Goal: Transaction & Acquisition: Purchase product/service

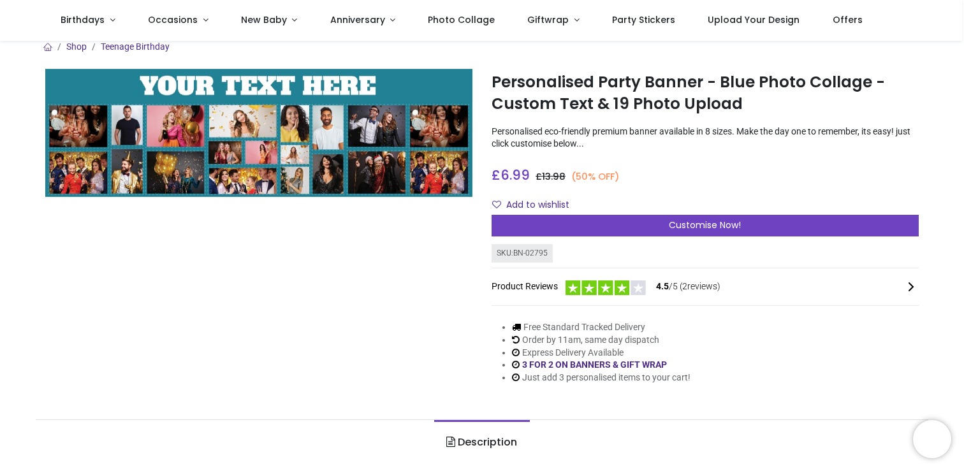
scroll to position [9, 0]
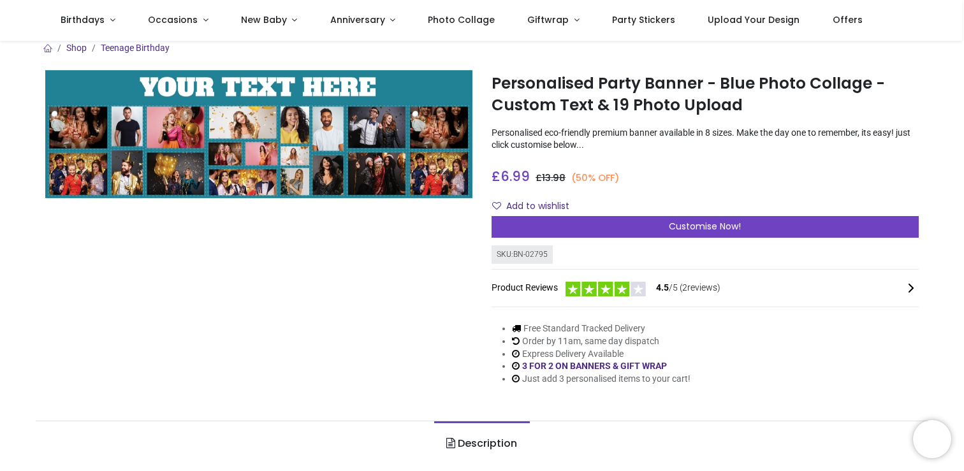
click at [709, 205] on div "Add to wishlist" at bounding box center [704, 207] width 427 height 22
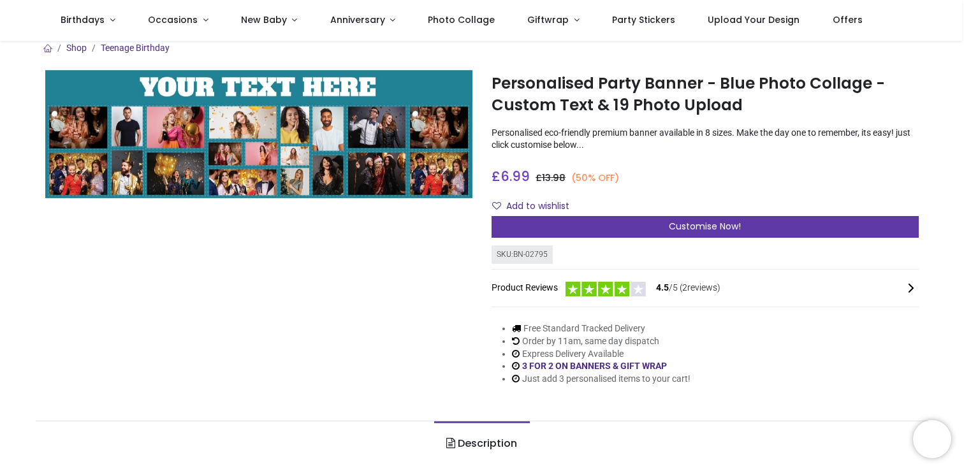
click at [699, 222] on span "Customise Now!" at bounding box center [705, 226] width 72 height 13
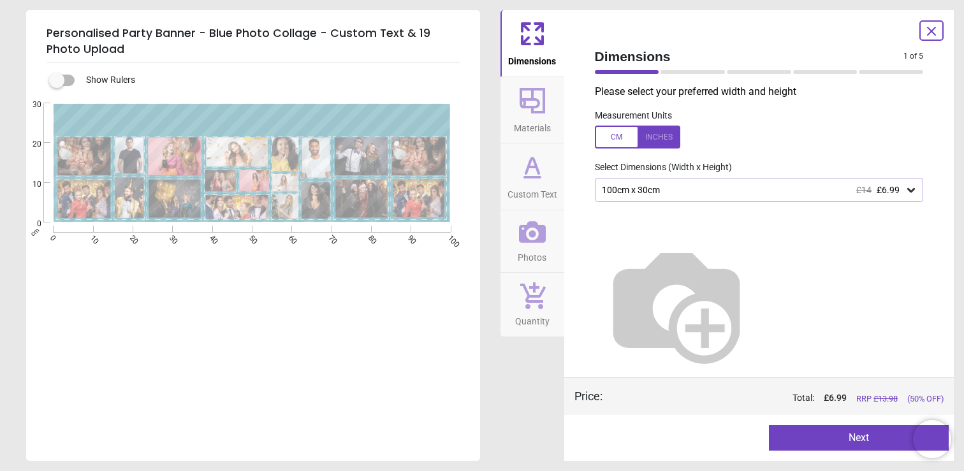
click at [608, 177] on div "Please select your preferred width and height Measurement Units Select Dimensio…" at bounding box center [758, 231] width 349 height 293
click at [655, 195] on div "100cm x 30cm £14 £6.99" at bounding box center [752, 190] width 305 height 11
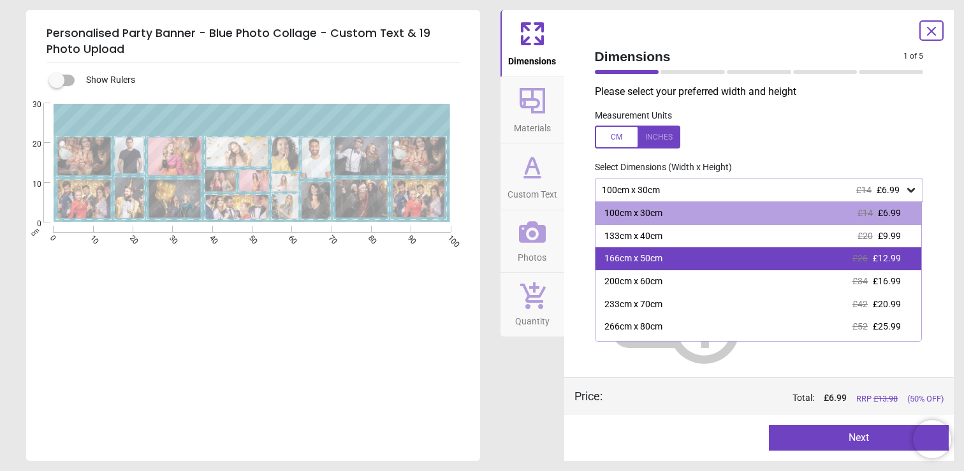
click at [638, 258] on div "166cm x 50cm" at bounding box center [633, 258] width 58 height 13
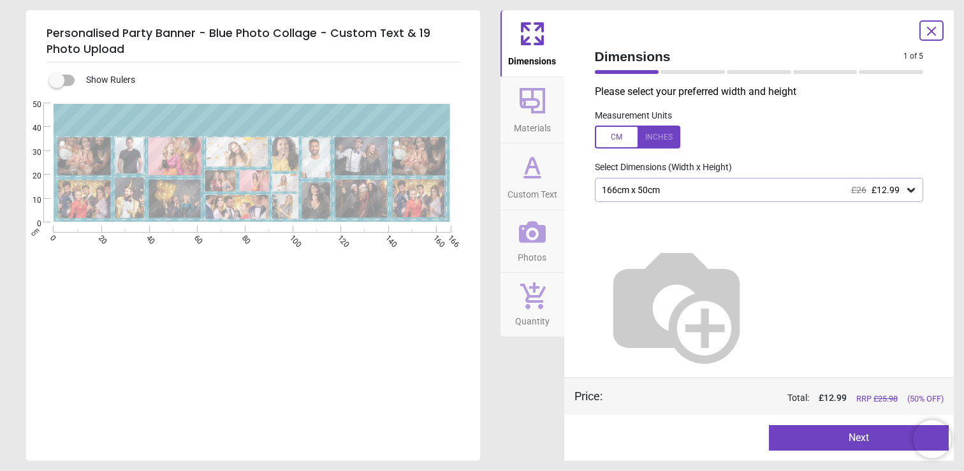
click at [526, 113] on icon at bounding box center [532, 100] width 31 height 31
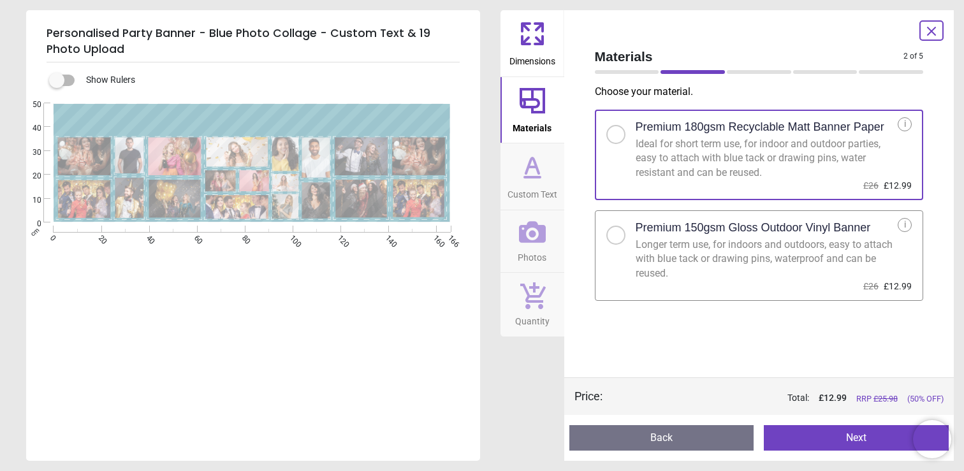
click at [605, 229] on label "Premium 150gsm Gloss Outdoor Vinyl Banner Longer term use, for indoors and outd…" at bounding box center [759, 255] width 329 height 91
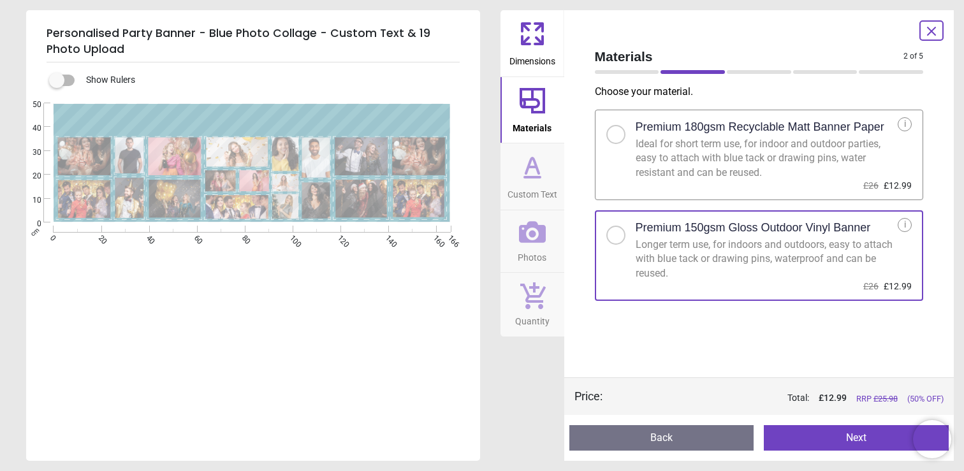
click at [533, 168] on icon at bounding box center [532, 167] width 31 height 31
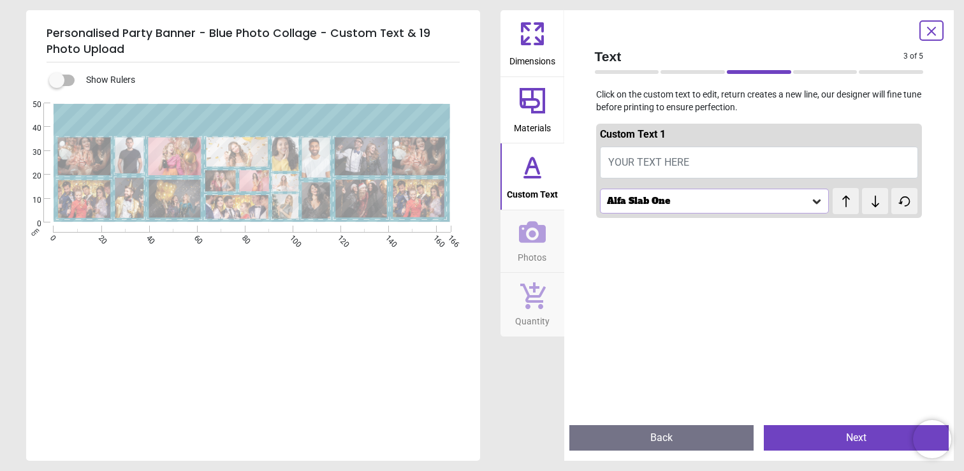
click at [671, 166] on span "YOUR TEXT HERE" at bounding box center [648, 162] width 81 height 12
type textarea "**********"
click at [642, 208] on div "Alfa Slab One" at bounding box center [714, 201] width 229 height 24
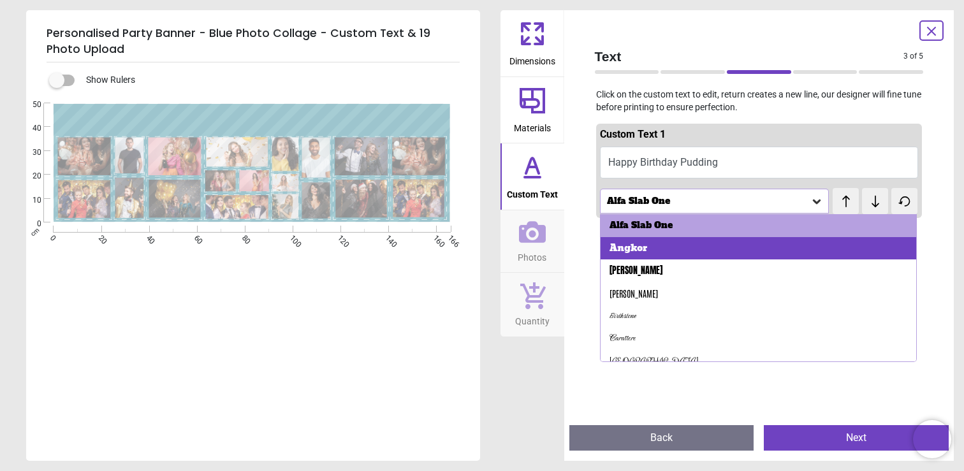
click at [660, 246] on div "Angkor" at bounding box center [758, 248] width 316 height 23
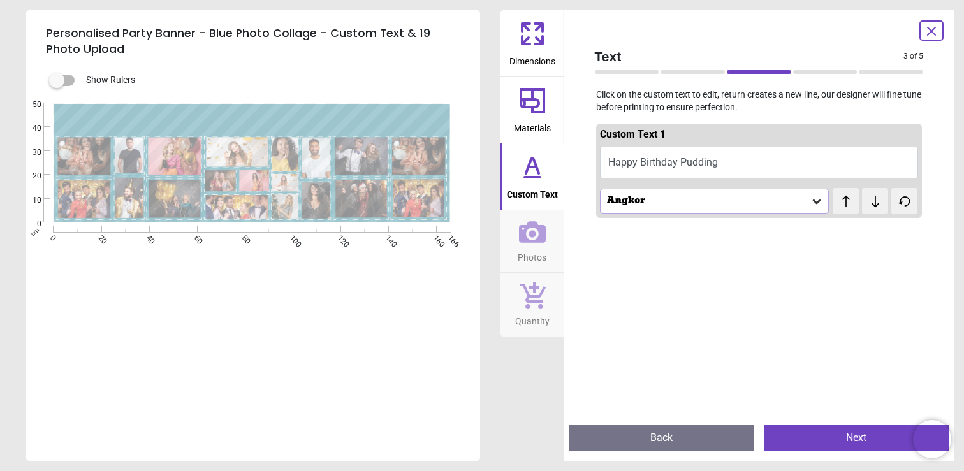
click at [653, 199] on div "Angkor" at bounding box center [708, 201] width 205 height 11
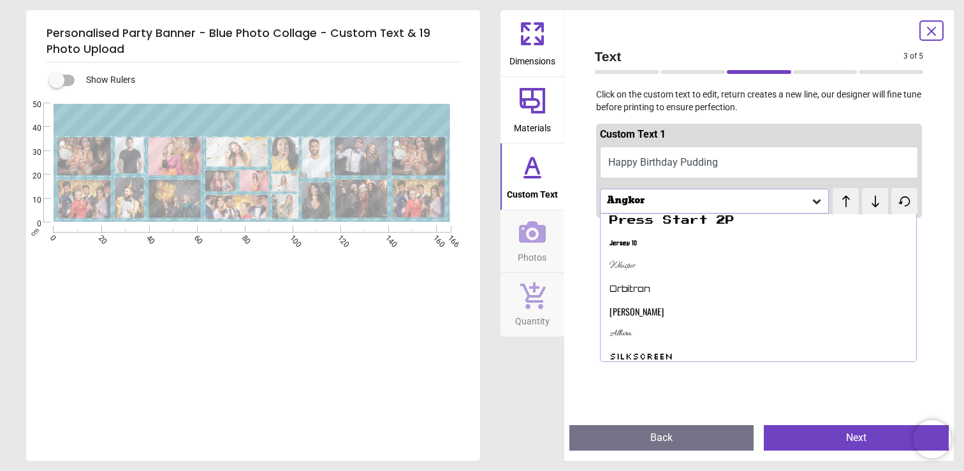
scroll to position [282, 0]
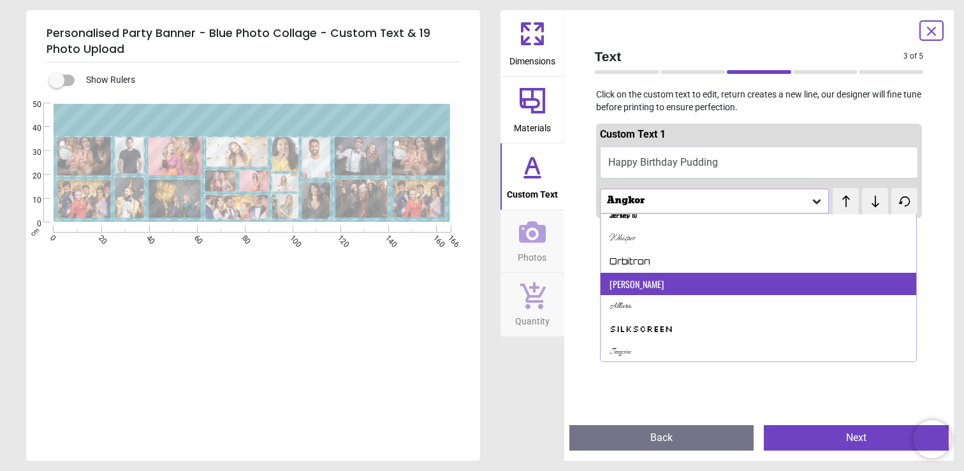
click at [665, 277] on div "Oswald" at bounding box center [758, 284] width 316 height 23
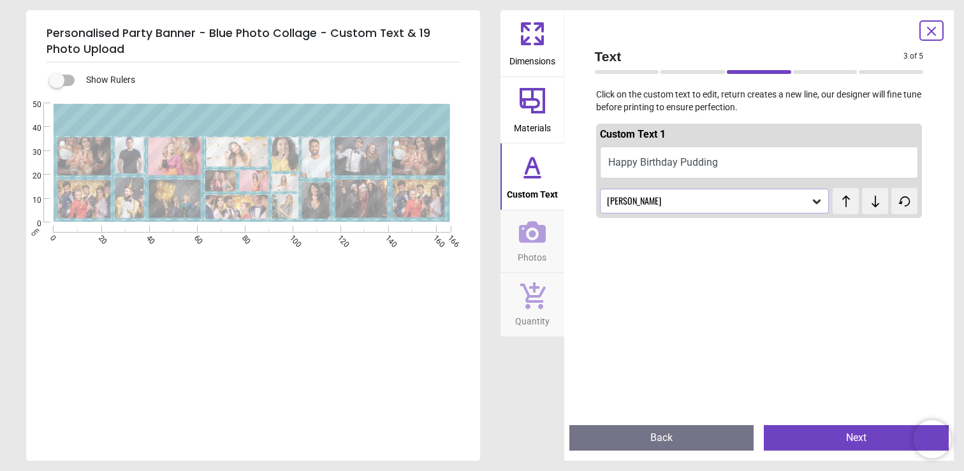
click at [631, 203] on div "Oswald" at bounding box center [708, 201] width 205 height 11
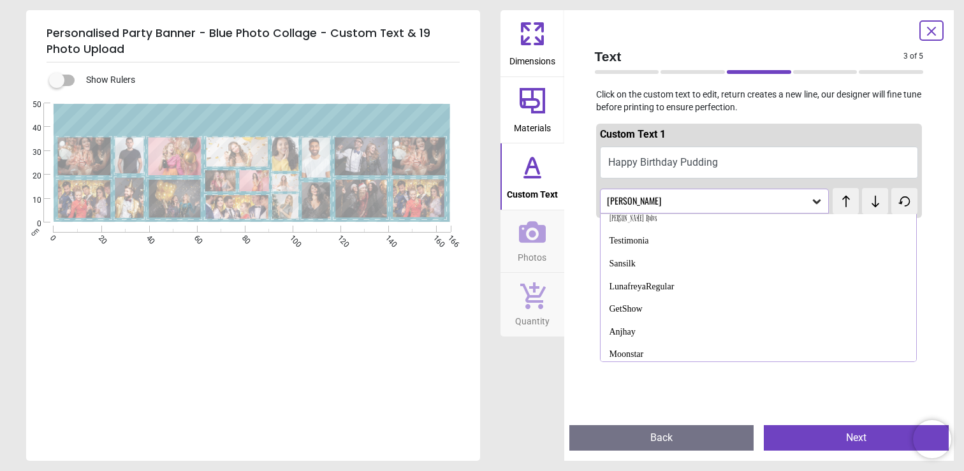
scroll to position [715, 0]
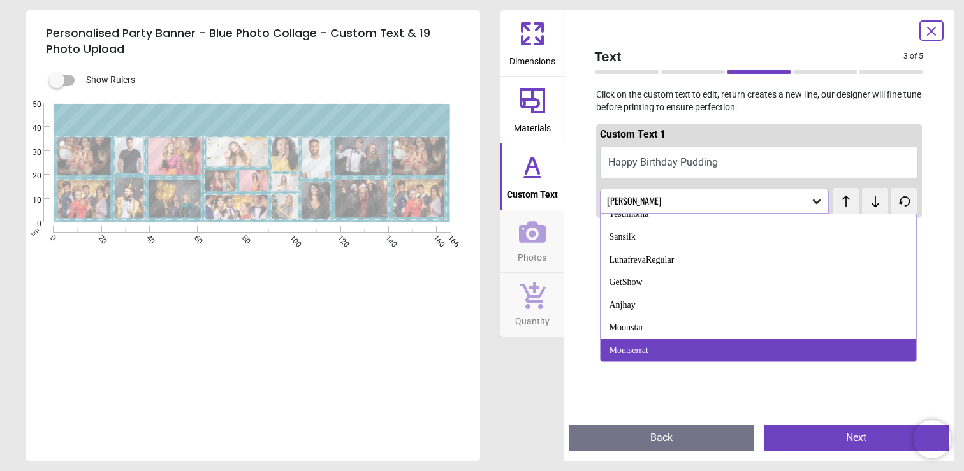
click at [702, 354] on div "Montserrat" at bounding box center [758, 350] width 316 height 23
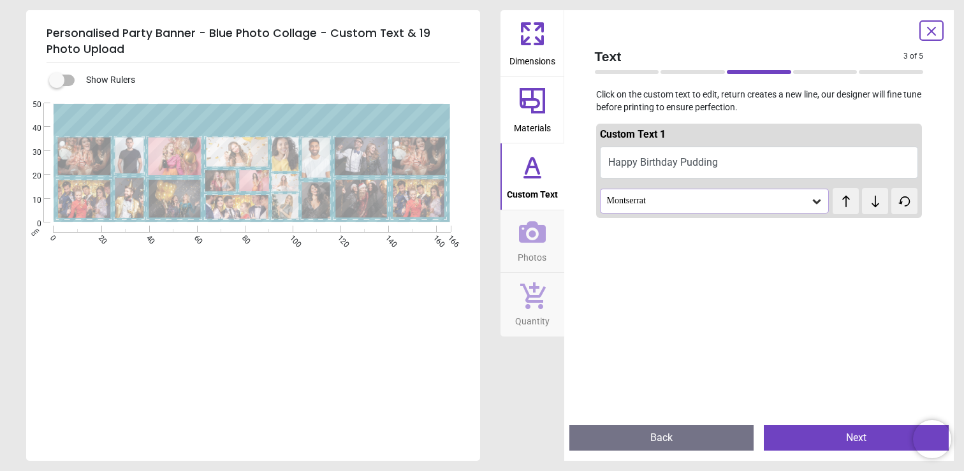
click at [644, 197] on div "Montserrat" at bounding box center [708, 201] width 205 height 11
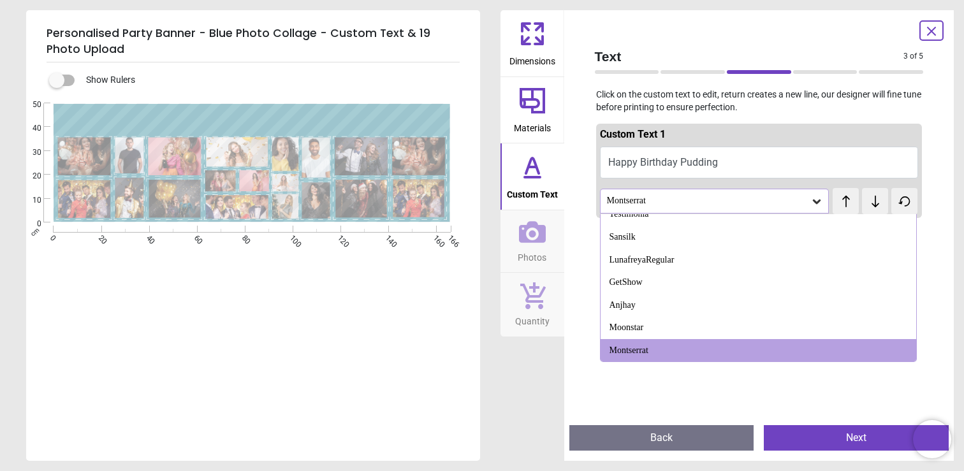
scroll to position [0, 0]
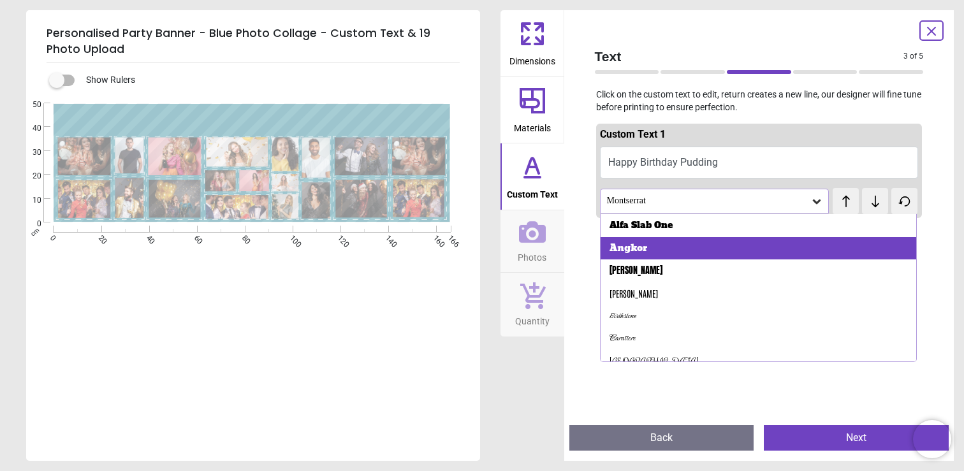
click at [682, 242] on div "Angkor" at bounding box center [758, 248] width 316 height 23
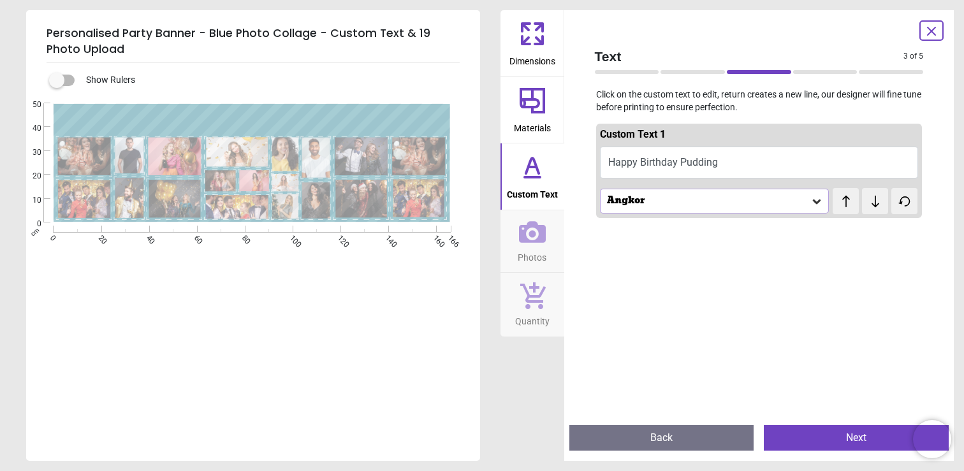
click at [722, 271] on div at bounding box center [759, 458] width 326 height 471
click at [532, 228] on icon at bounding box center [532, 232] width 27 height 27
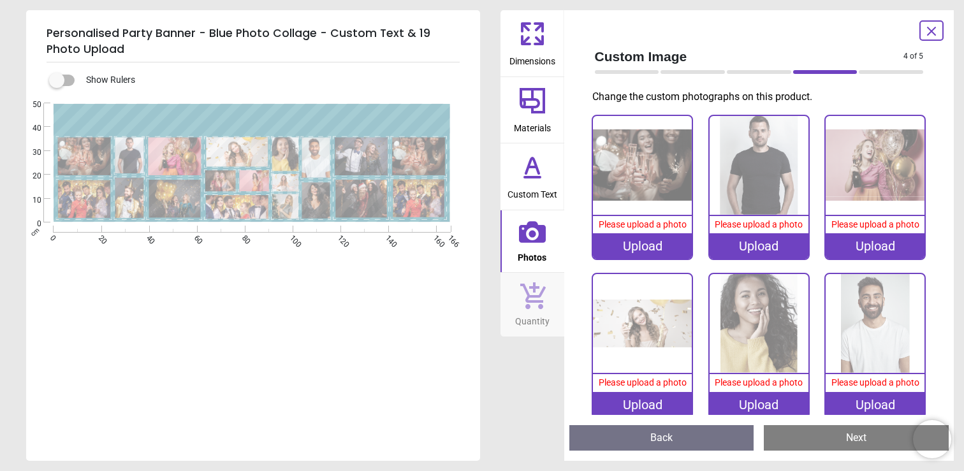
click at [641, 252] on div "Upload" at bounding box center [642, 245] width 99 height 25
click at [660, 249] on div "Upload" at bounding box center [642, 245] width 99 height 25
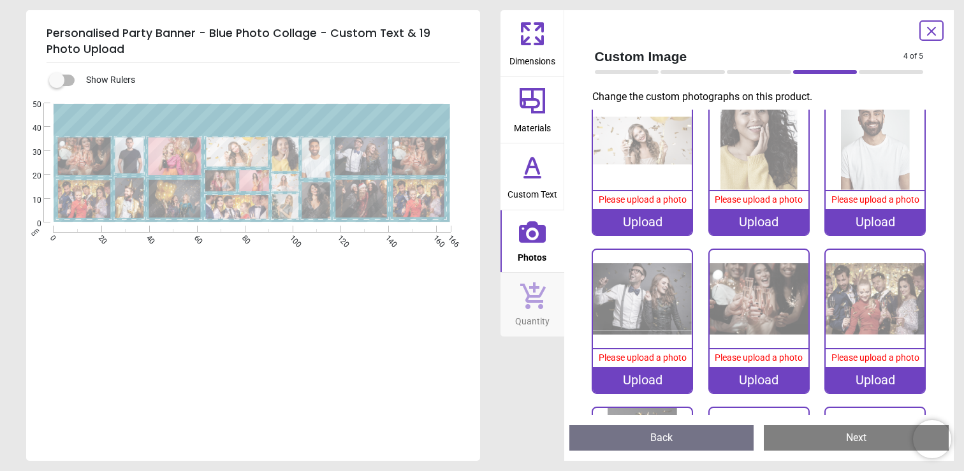
scroll to position [185, 0]
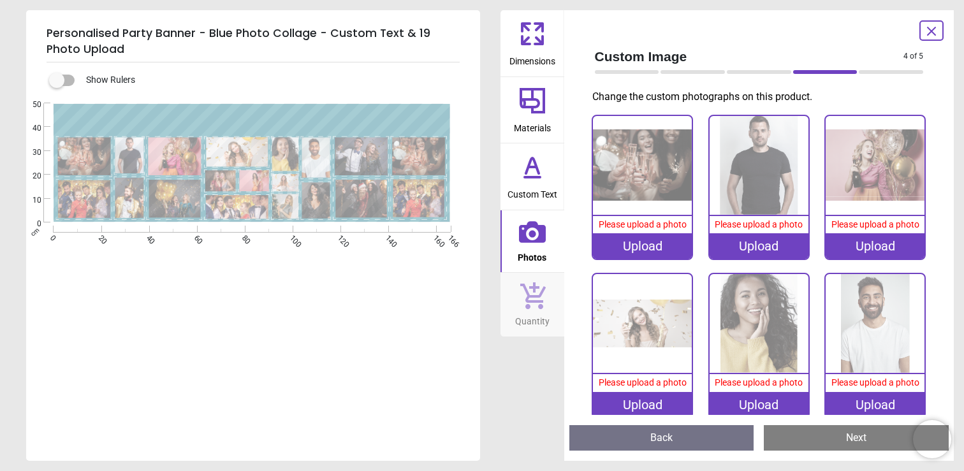
click at [628, 238] on div "Upload" at bounding box center [642, 245] width 99 height 25
click at [642, 184] on img at bounding box center [642, 165] width 99 height 99
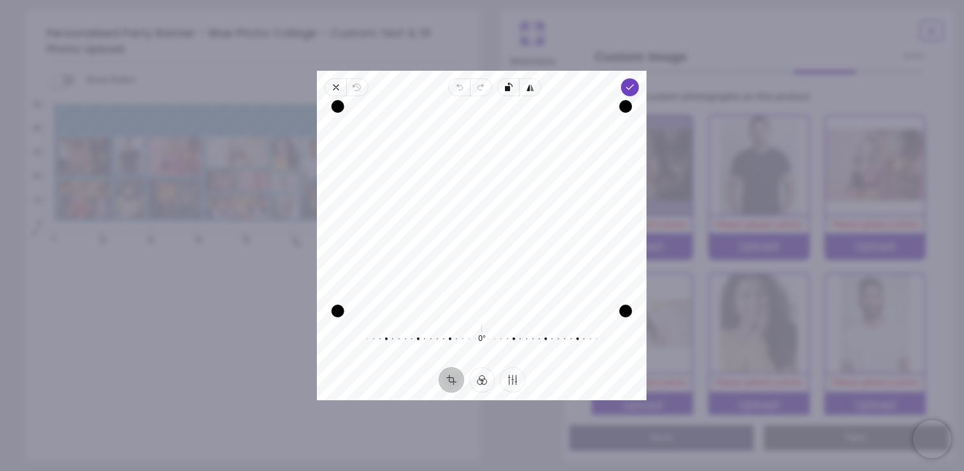
drag, startPoint x: 464, startPoint y: 224, endPoint x: 493, endPoint y: 96, distance: 131.9
click at [493, 96] on div "Recenter 0° Reset" at bounding box center [482, 231] width 330 height 271
click at [332, 87] on icon "button" at bounding box center [336, 87] width 10 height 10
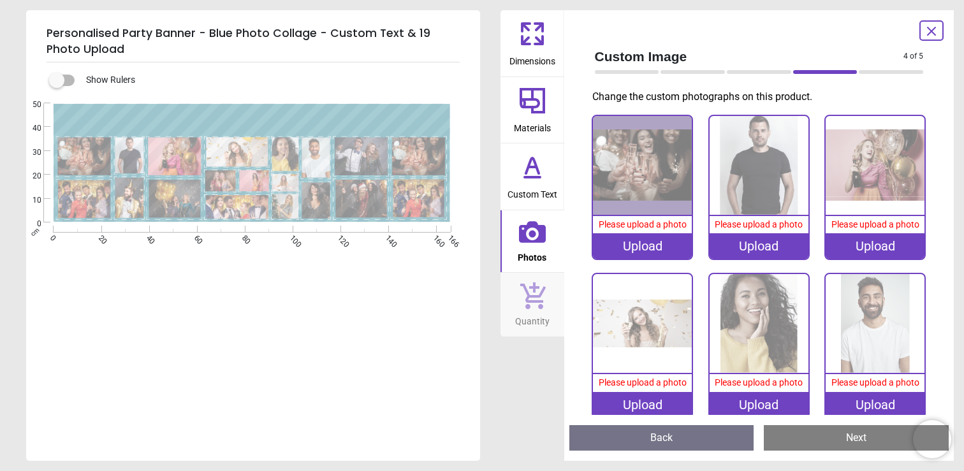
click at [646, 252] on div "Upload" at bounding box center [642, 245] width 99 height 25
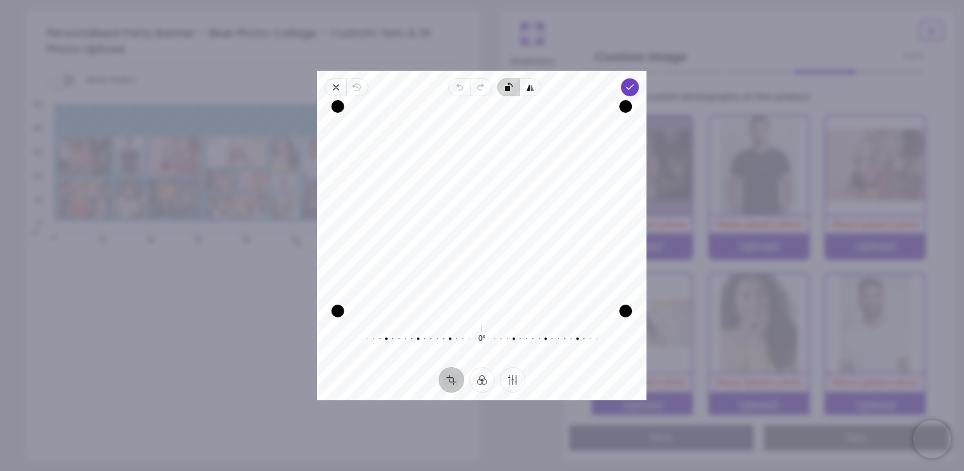
click at [504, 89] on icon "button" at bounding box center [627, 167] width 247 height 171
click at [635, 92] on span "Done" at bounding box center [630, 87] width 18 height 18
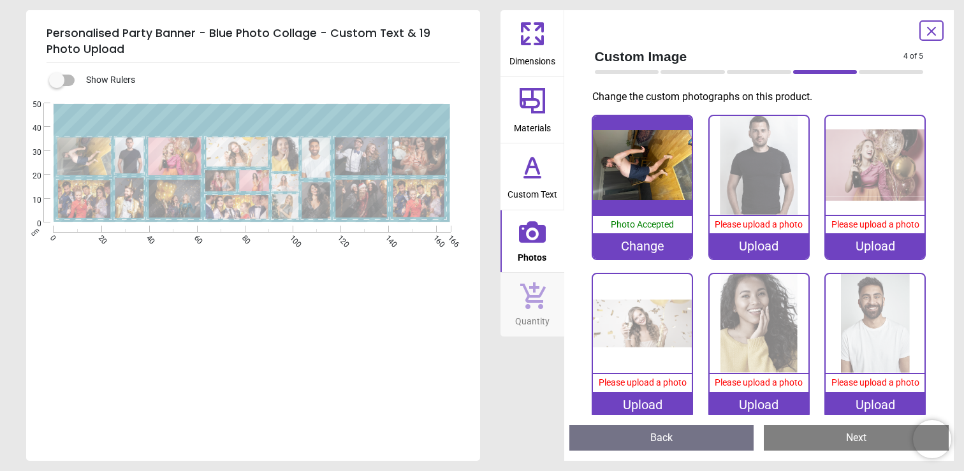
drag, startPoint x: 78, startPoint y: 164, endPoint x: 140, endPoint y: 163, distance: 62.5
click at [140, 163] on icon "Created with Snap" at bounding box center [251, 162] width 397 height 119
drag, startPoint x: 135, startPoint y: 162, endPoint x: 117, endPoint y: 162, distance: 18.5
click at [117, 162] on image at bounding box center [129, 155] width 29 height 36
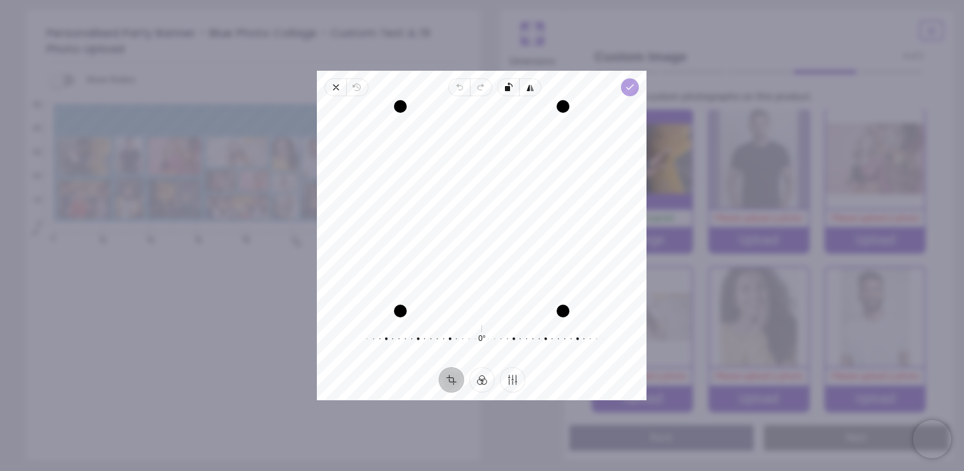
click at [635, 86] on icon "button" at bounding box center [630, 87] width 10 height 10
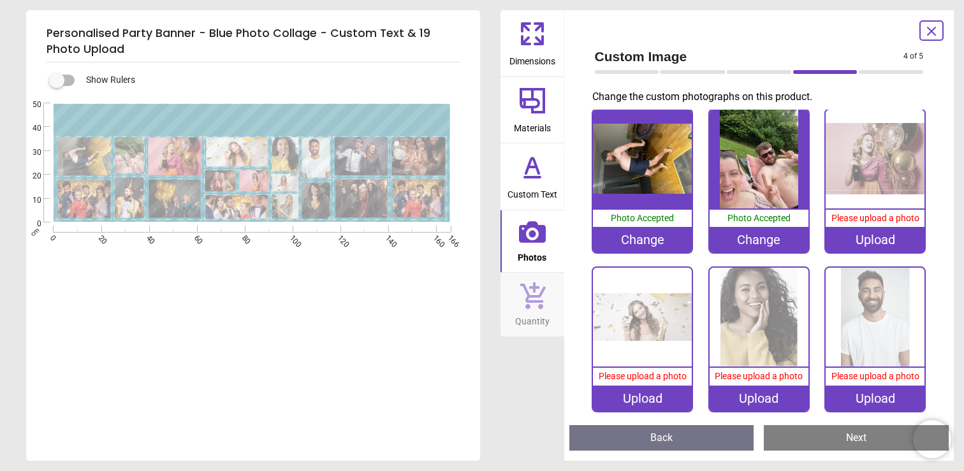
click at [634, 233] on div "Change" at bounding box center [642, 239] width 99 height 25
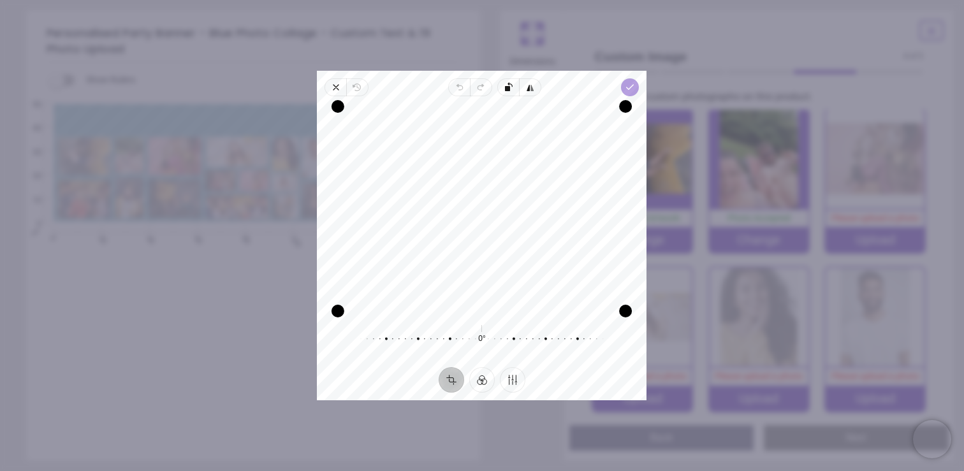
click at [627, 94] on span "Done" at bounding box center [630, 87] width 18 height 18
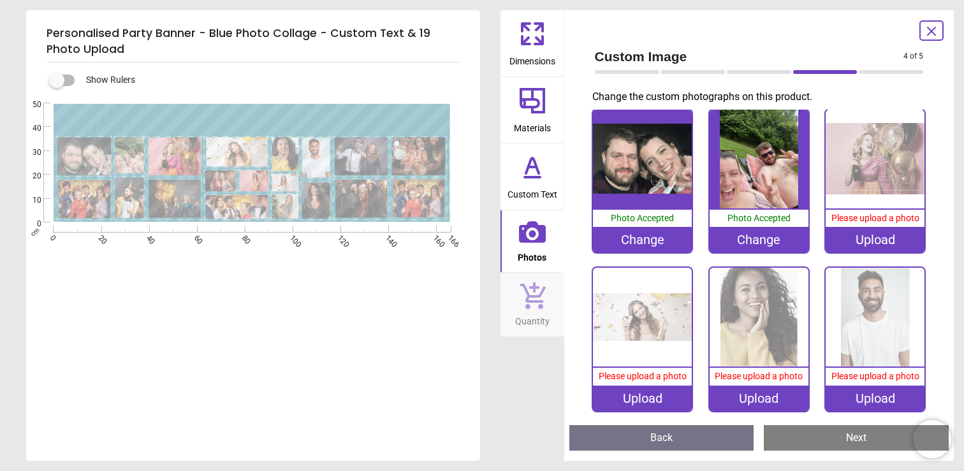
click at [309, 150] on image at bounding box center [315, 158] width 29 height 40
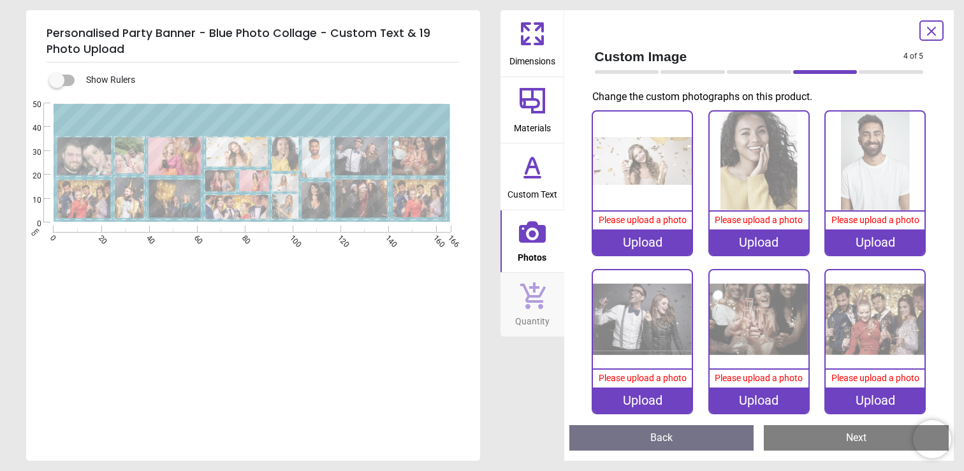
scroll to position [164, 0]
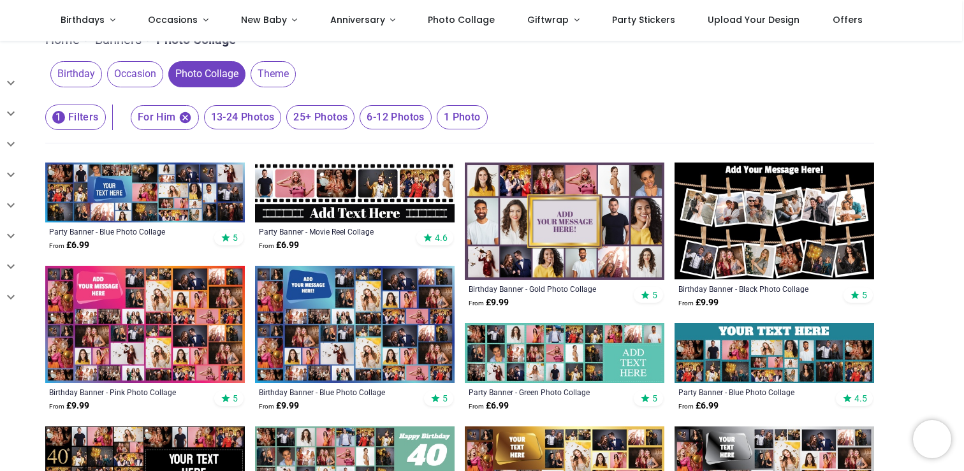
scroll to position [178, 0]
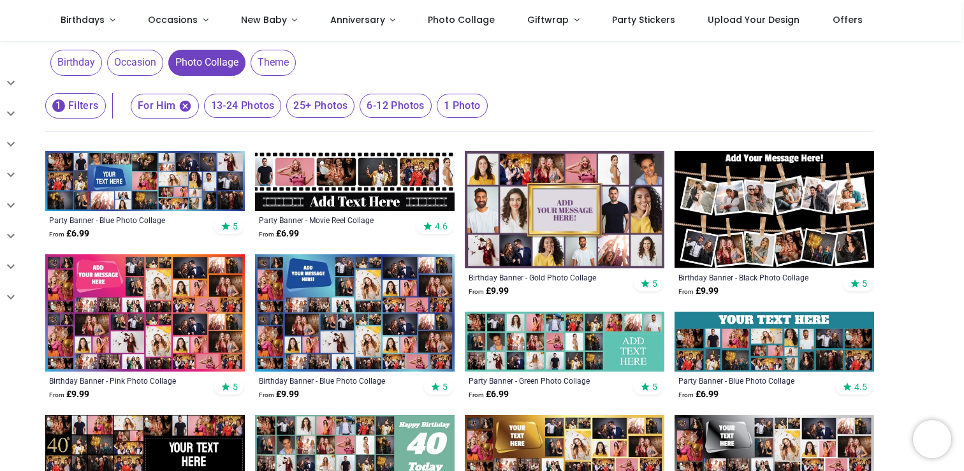
click at [576, 195] on img at bounding box center [565, 209] width 200 height 117
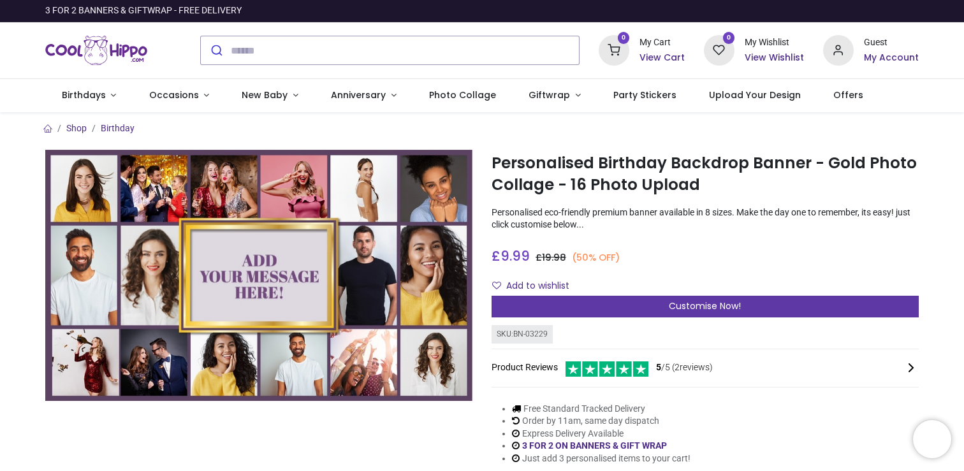
click at [707, 305] on span "Customise Now!" at bounding box center [705, 306] width 72 height 13
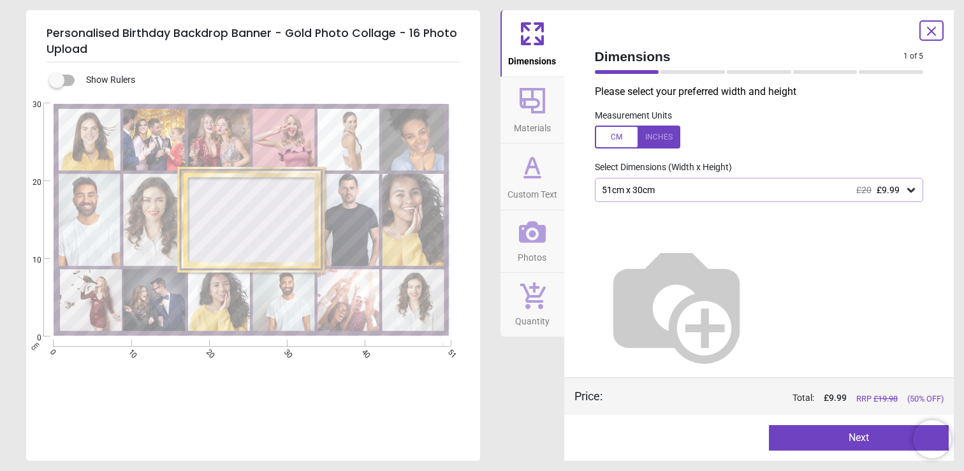
click at [632, 183] on div "51cm x 30cm £20 £9.99" at bounding box center [759, 190] width 329 height 24
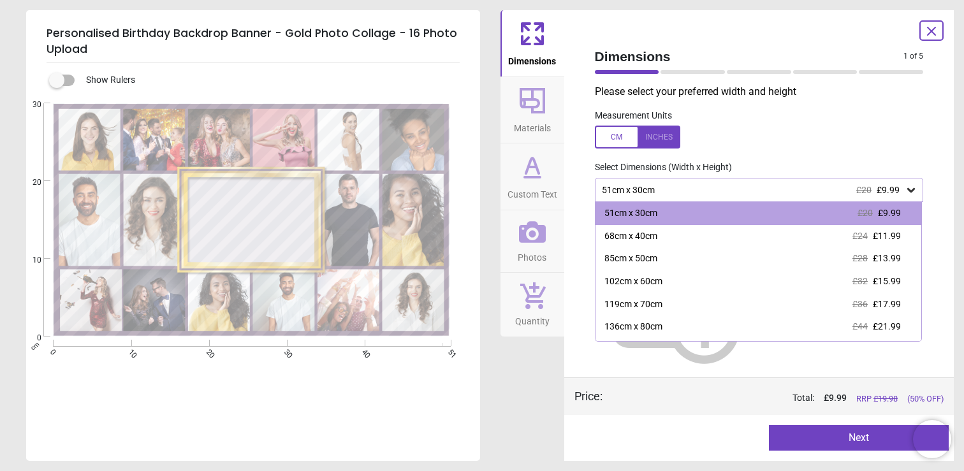
click at [718, 143] on label at bounding box center [759, 137] width 329 height 23
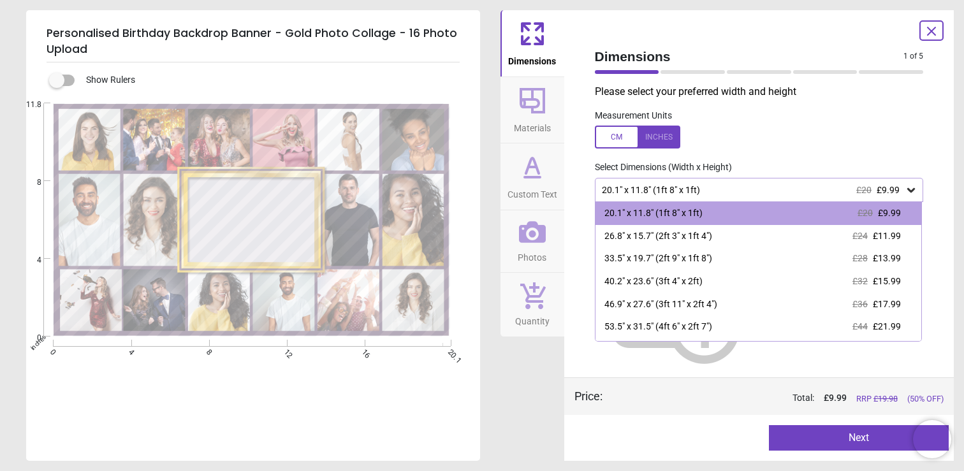
click at [620, 133] on div at bounding box center [637, 137] width 85 height 23
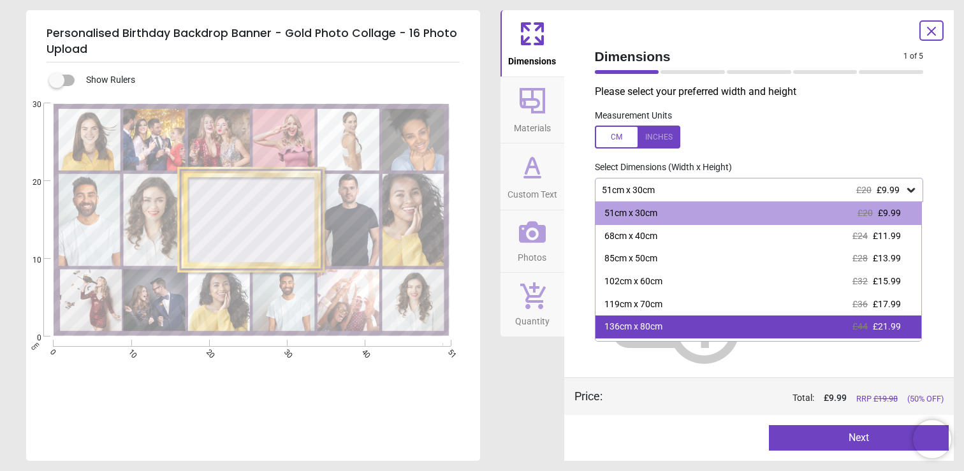
scroll to position [43, 0]
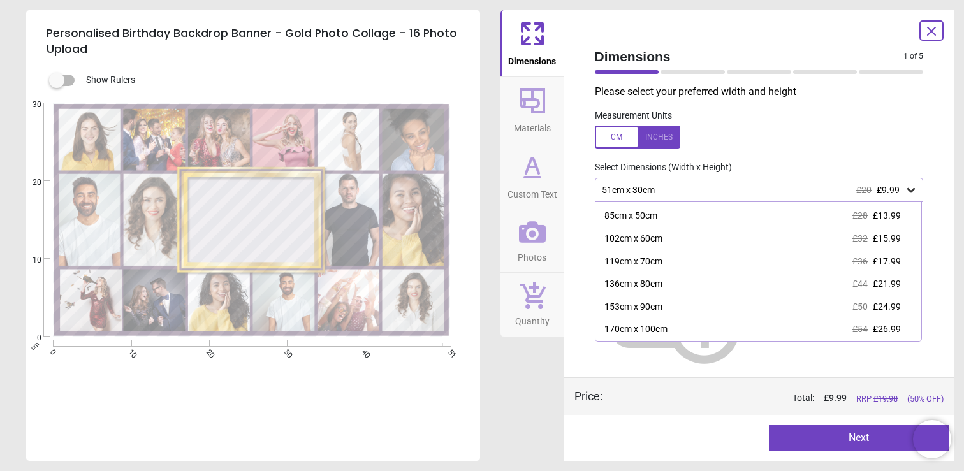
click at [620, 145] on div at bounding box center [637, 137] width 85 height 23
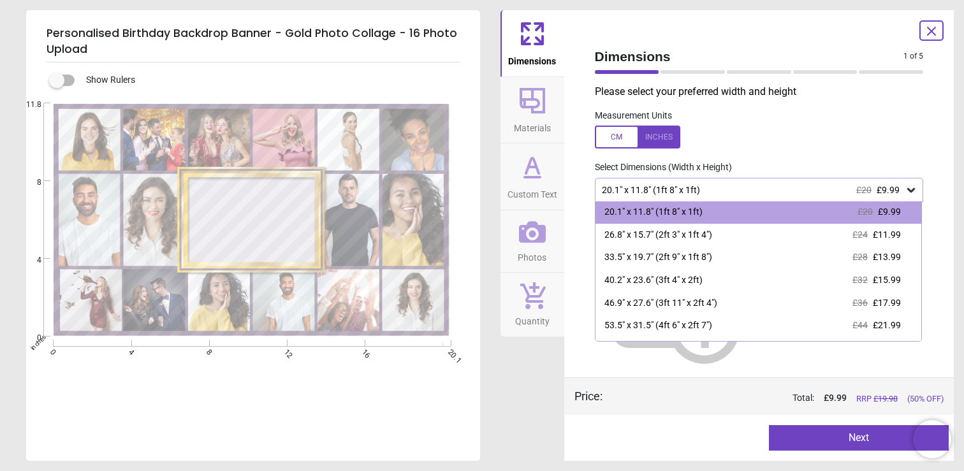
scroll to position [0, 0]
click at [795, 132] on label at bounding box center [759, 137] width 329 height 23
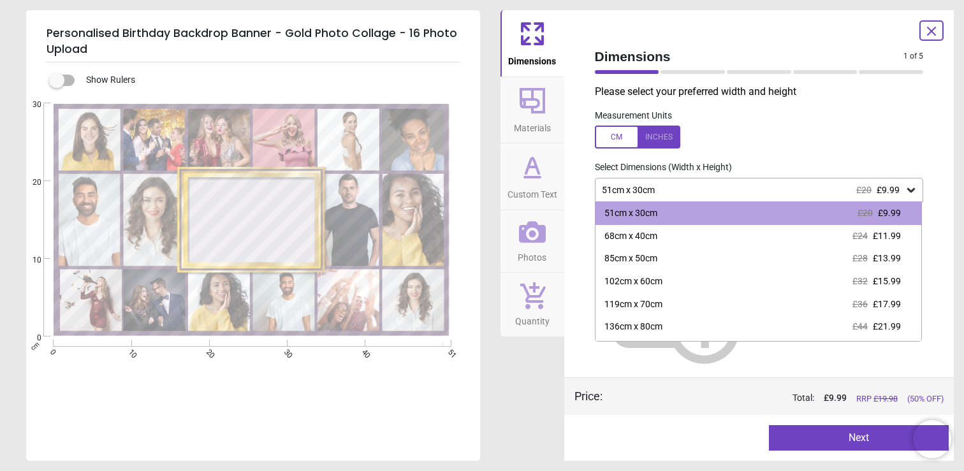
click at [713, 423] on div "Preview Next Next" at bounding box center [759, 438] width 390 height 46
click at [659, 126] on div at bounding box center [637, 137] width 85 height 23
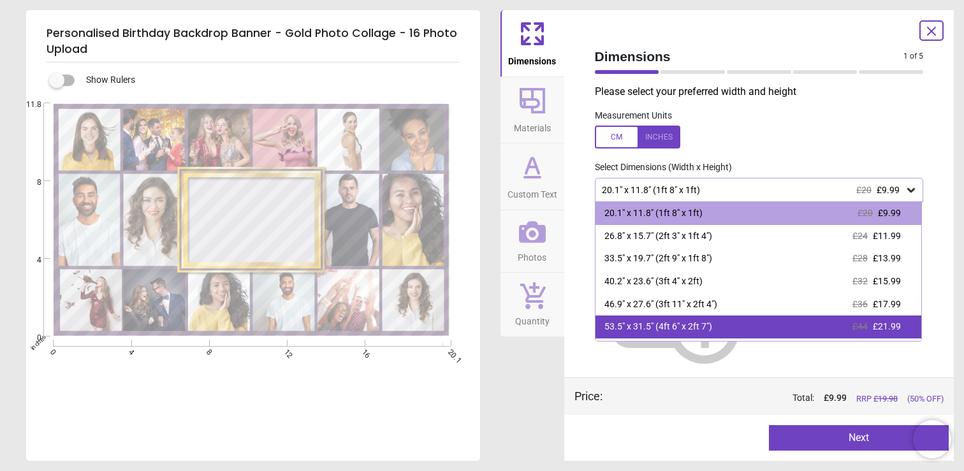
scroll to position [43, 0]
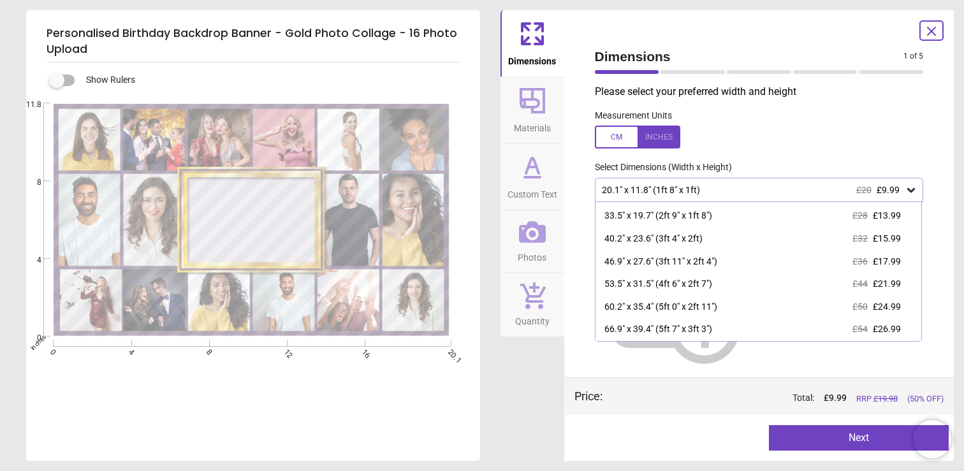
click at [624, 141] on div at bounding box center [637, 137] width 85 height 23
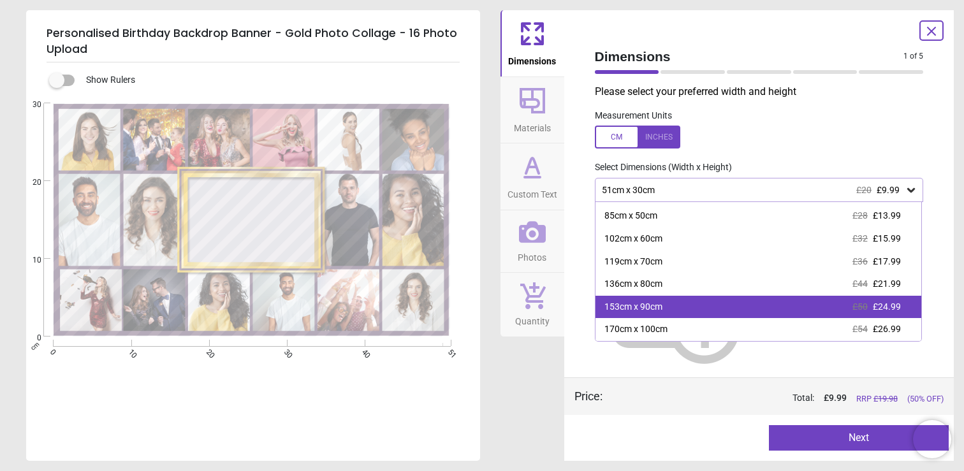
click at [730, 310] on div "153cm x 90cm £50 £24.99" at bounding box center [758, 307] width 326 height 23
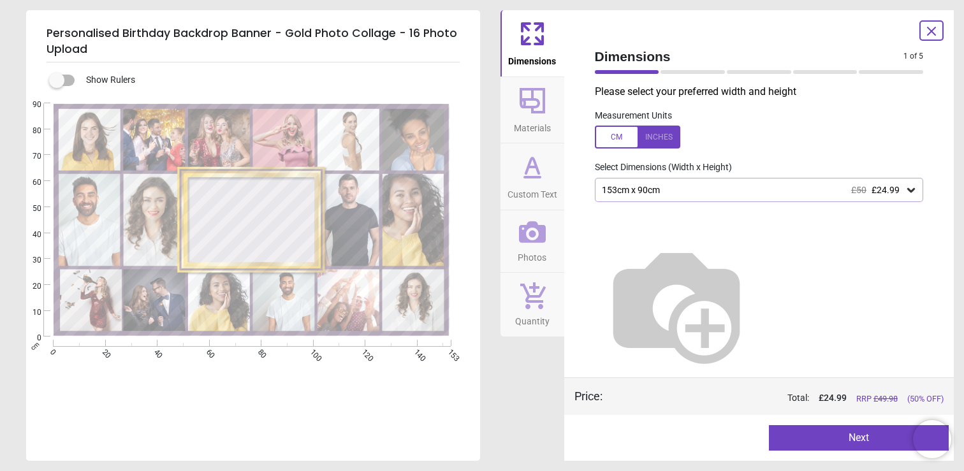
click at [673, 182] on div "153cm x 90cm £50 £24.99" at bounding box center [759, 190] width 329 height 24
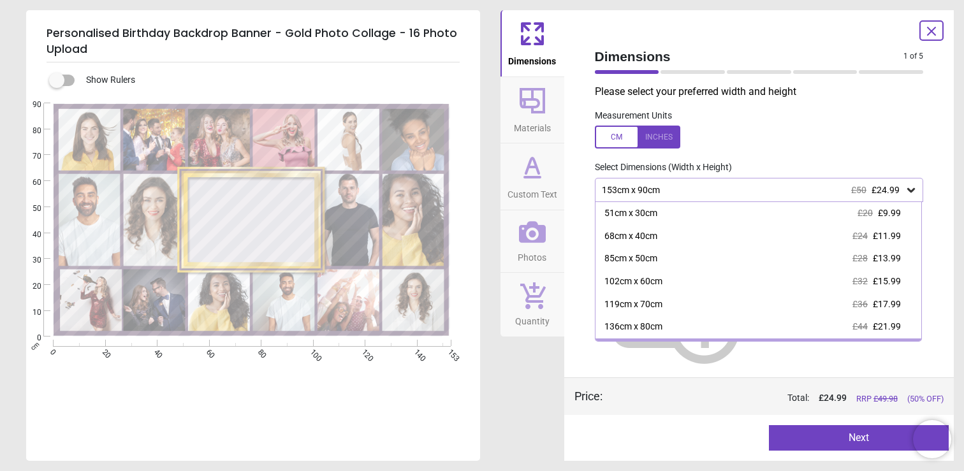
scroll to position [20, 0]
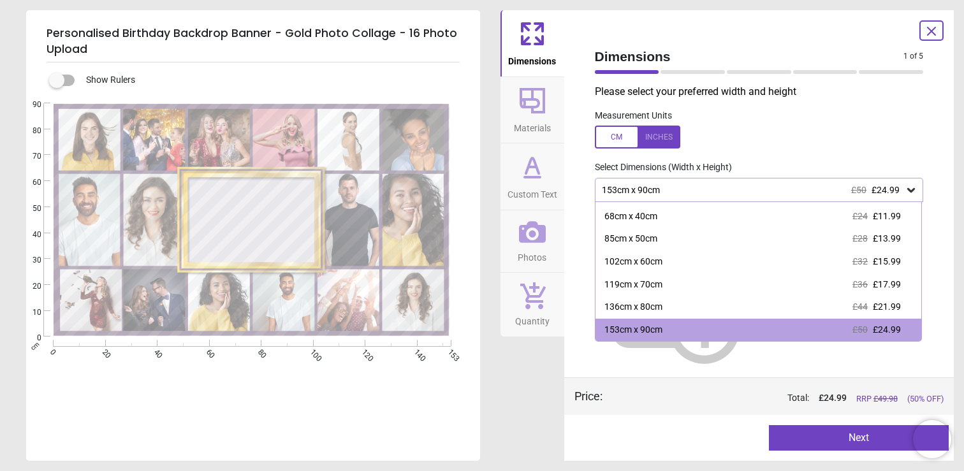
click at [616, 134] on div at bounding box center [637, 137] width 85 height 23
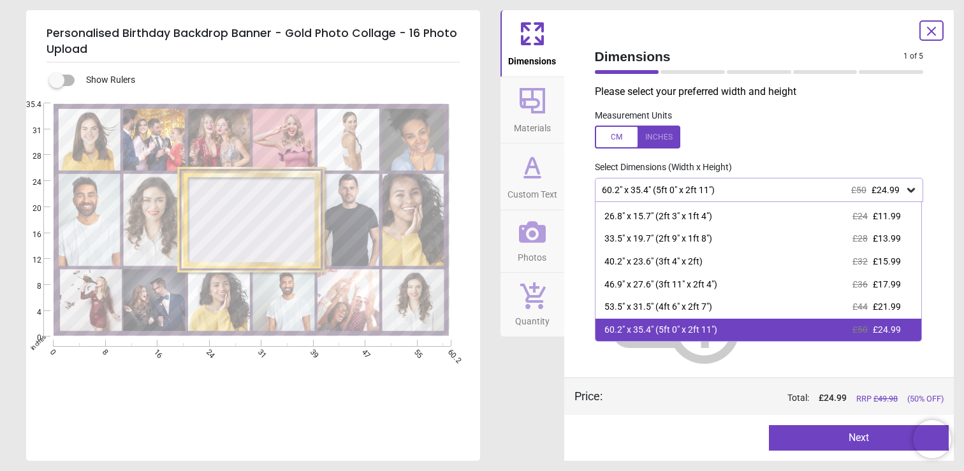
scroll to position [43, 0]
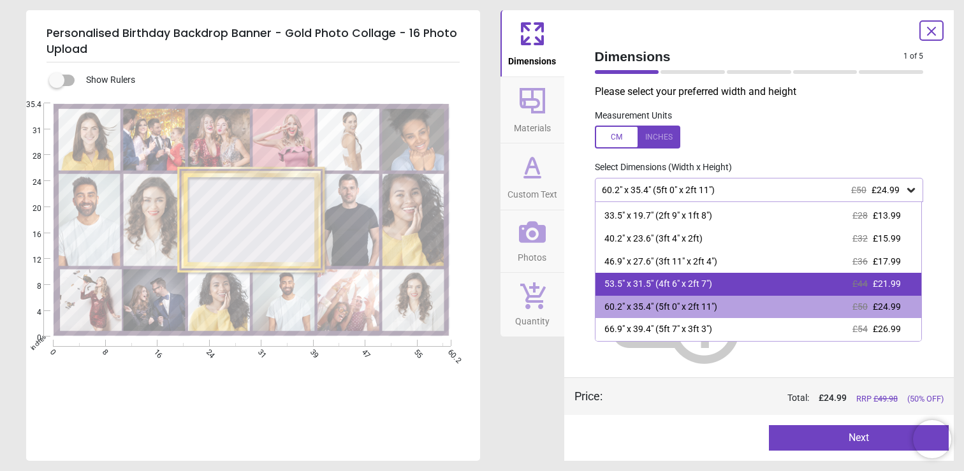
click at [699, 286] on div "53.5" x 31.5" (4ft 6" x 2ft 7")" at bounding box center [658, 284] width 108 height 13
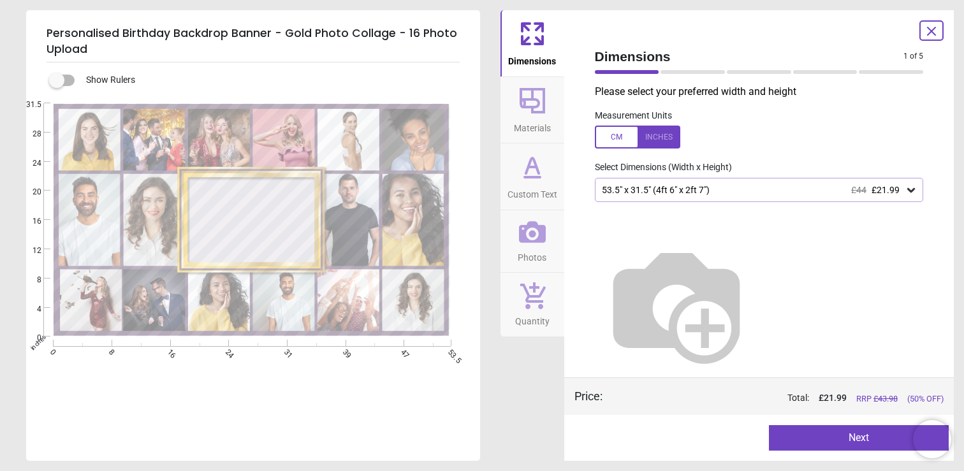
click at [516, 96] on button "Materials" at bounding box center [532, 110] width 64 height 66
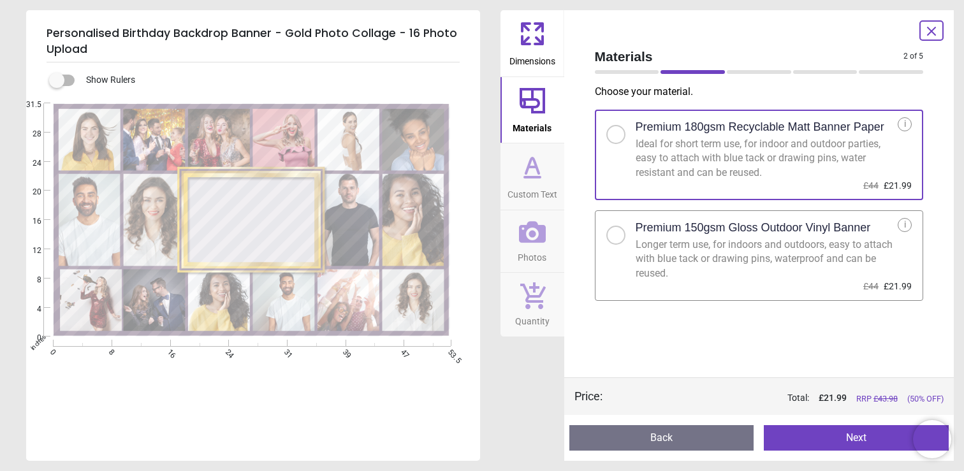
click at [707, 257] on div "Longer term use, for indoors and outdoors, easy to attach with blue tack or dra…" at bounding box center [766, 259] width 263 height 43
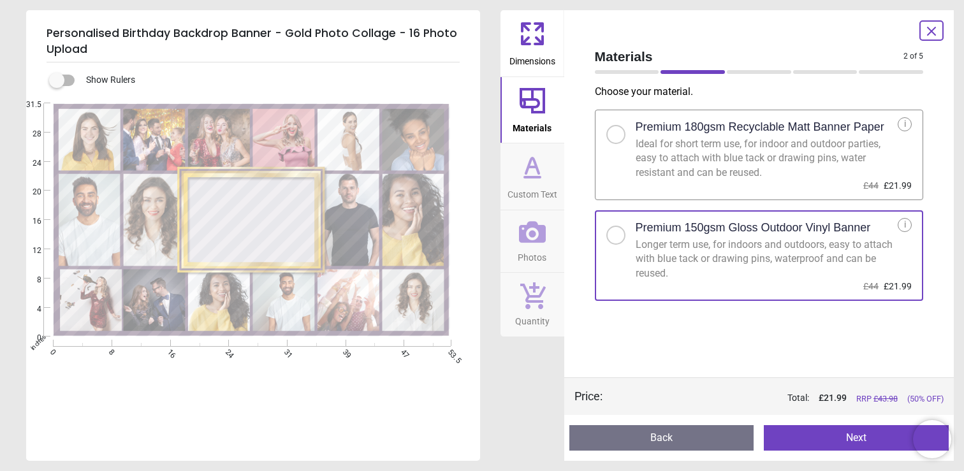
click at [541, 185] on span "Custom Text" at bounding box center [532, 191] width 50 height 19
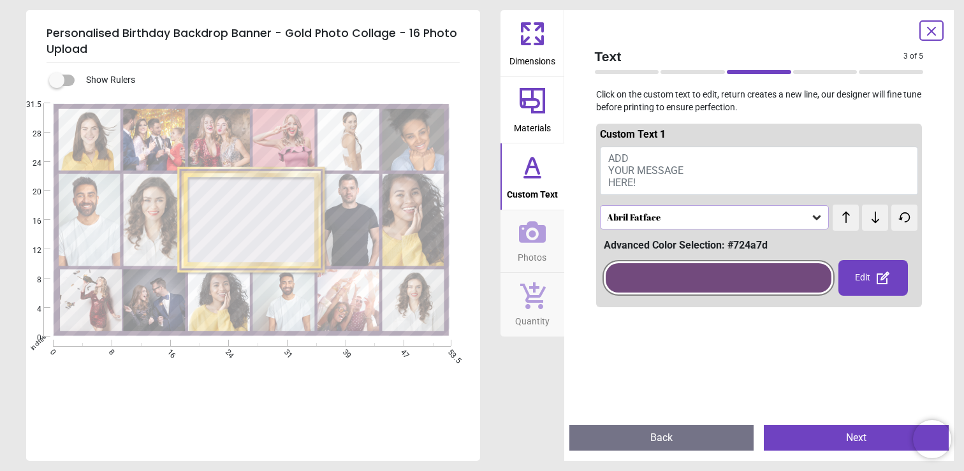
click at [648, 184] on button "ADD YOUR MESSAGE HERE!" at bounding box center [759, 171] width 319 height 48
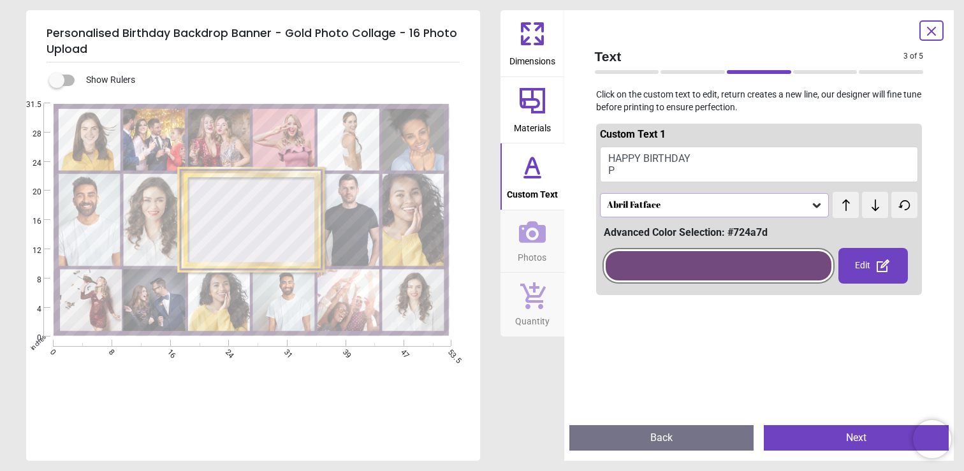
scroll to position [2, 0]
click at [648, 194] on div "Abril Fatface" at bounding box center [714, 205] width 229 height 24
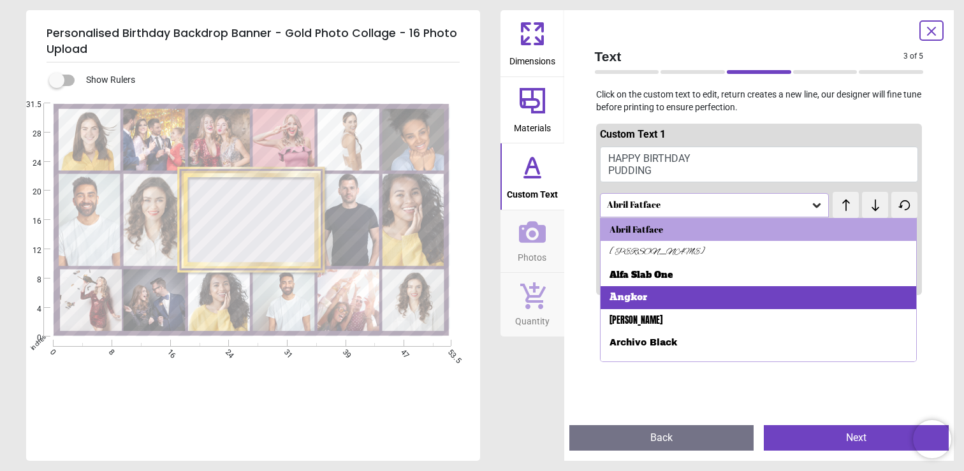
click at [690, 289] on div "Angkor" at bounding box center [758, 297] width 316 height 23
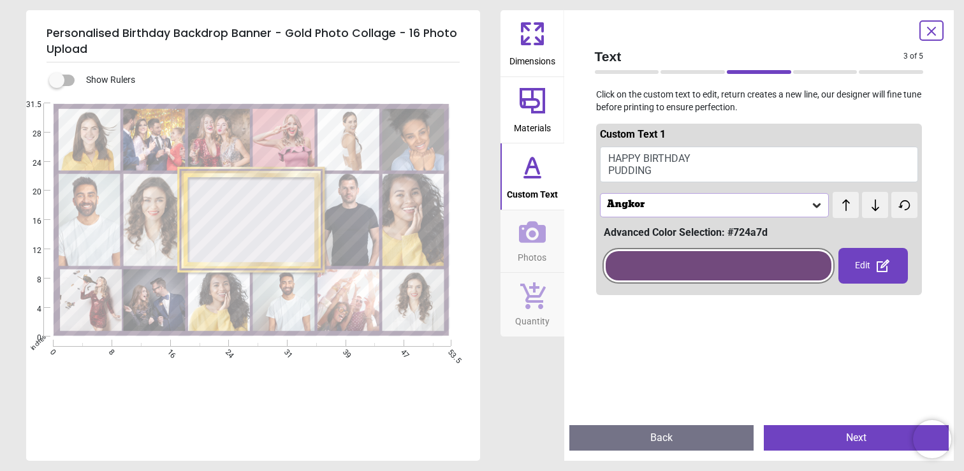
click at [642, 159] on button "HAPPY BIRTHDAY PUDDING" at bounding box center [759, 165] width 319 height 36
click at [643, 152] on button "HAPPY BIRTHDAY PUDDING" at bounding box center [759, 165] width 319 height 36
click at [706, 157] on button "HAPPY BIRTHDAY PUDDING" at bounding box center [759, 165] width 319 height 36
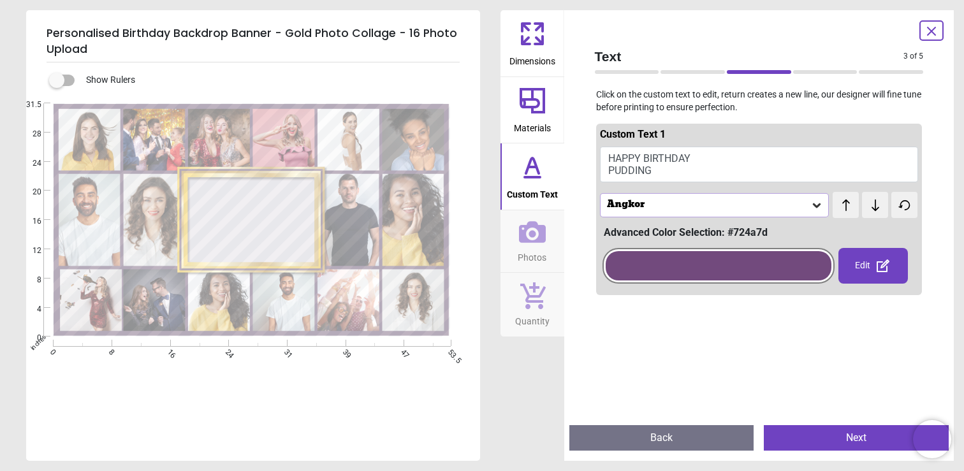
click at [718, 144] on div "Custom Text 1" at bounding box center [759, 136] width 319 height 19
click at [676, 171] on button "HAPPY BIRTHDAY PUDDING" at bounding box center [759, 165] width 319 height 36
type textarea "**********"
click at [878, 269] on icon at bounding box center [882, 265] width 15 height 15
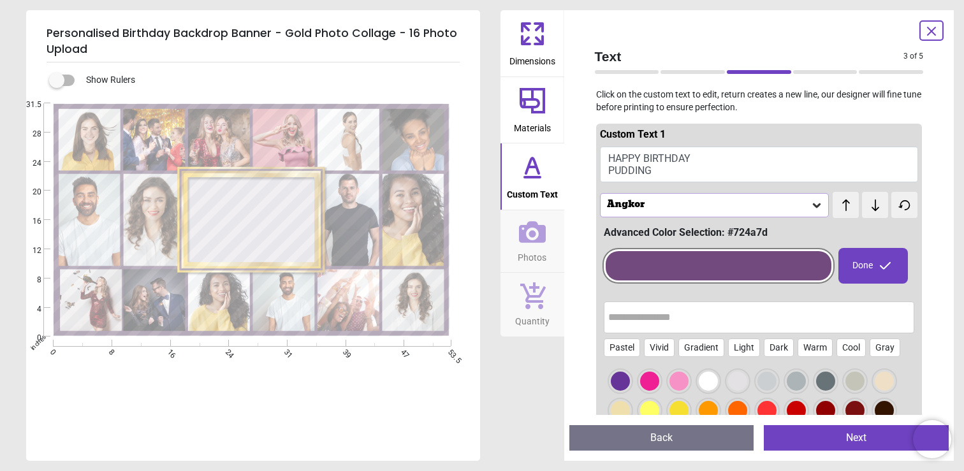
click at [648, 155] on button "HAPPY BIRTHDAY PUDDING" at bounding box center [759, 165] width 319 height 36
click at [773, 147] on button "HAPPY BIRTHDAY PUDDING" at bounding box center [759, 165] width 319 height 36
drag, startPoint x: 734, startPoint y: 182, endPoint x: 599, endPoint y: 126, distance: 146.7
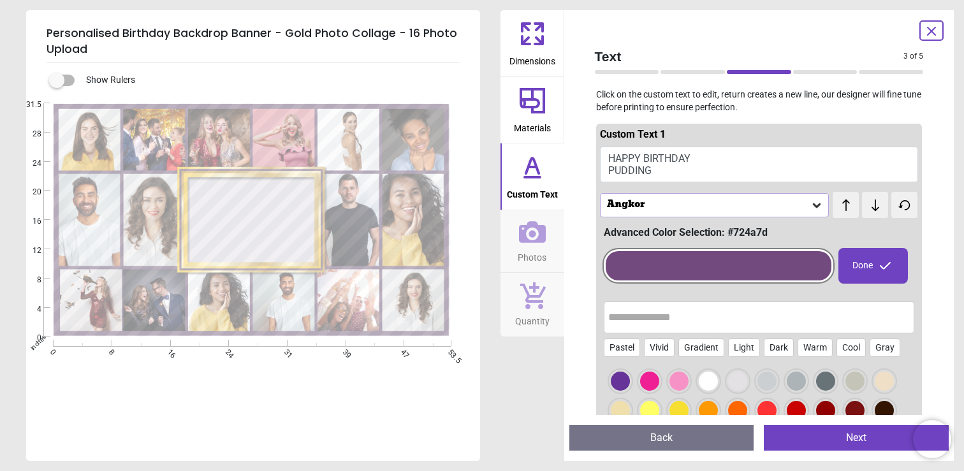
click at [599, 126] on div "Custom Text 1 HAPPY BIRTHDAY PUDDING Angkor test test Advanced Color Selection:…" at bounding box center [759, 363] width 326 height 478
click at [523, 414] on div "Dimensions Materials Custom Text Photos Quantity" at bounding box center [532, 235] width 64 height 451
click at [530, 217] on button "Photos" at bounding box center [532, 241] width 64 height 62
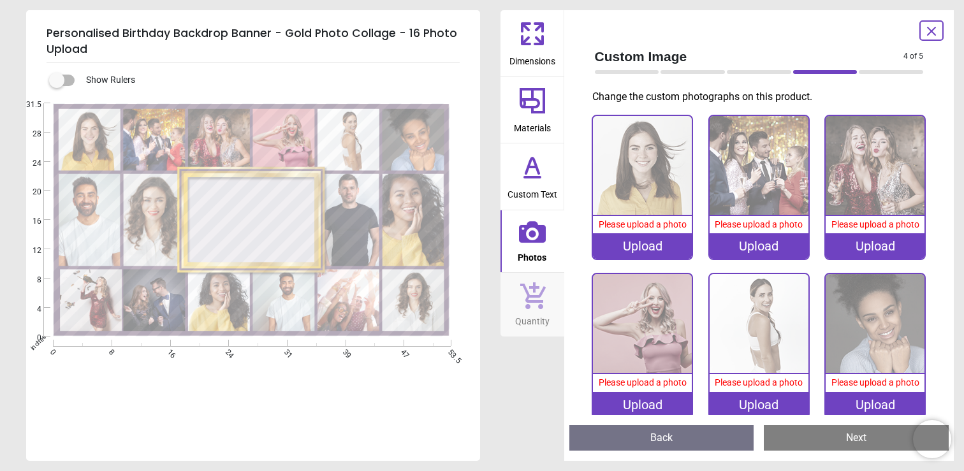
click at [530, 159] on icon at bounding box center [532, 165] width 13 height 15
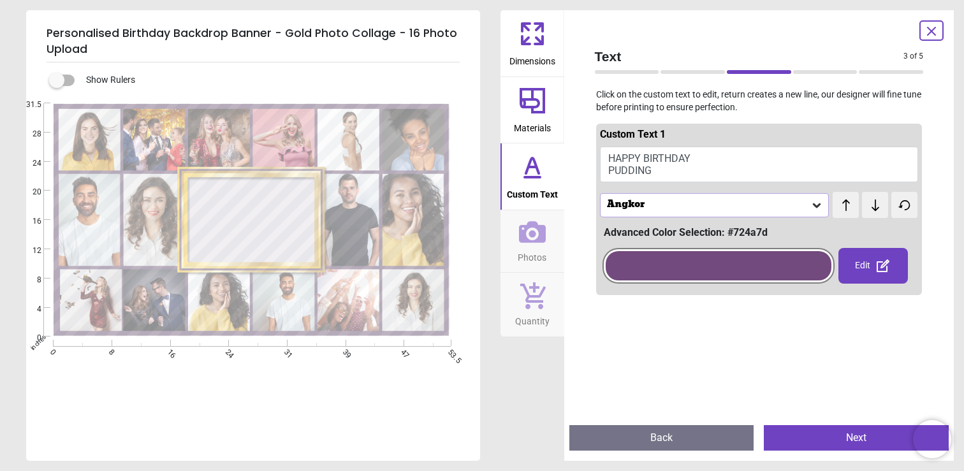
click at [660, 165] on button "HAPPY BIRTHDAY PUDDING" at bounding box center [759, 165] width 319 height 36
click at [872, 267] on div "Edit" at bounding box center [872, 266] width 69 height 36
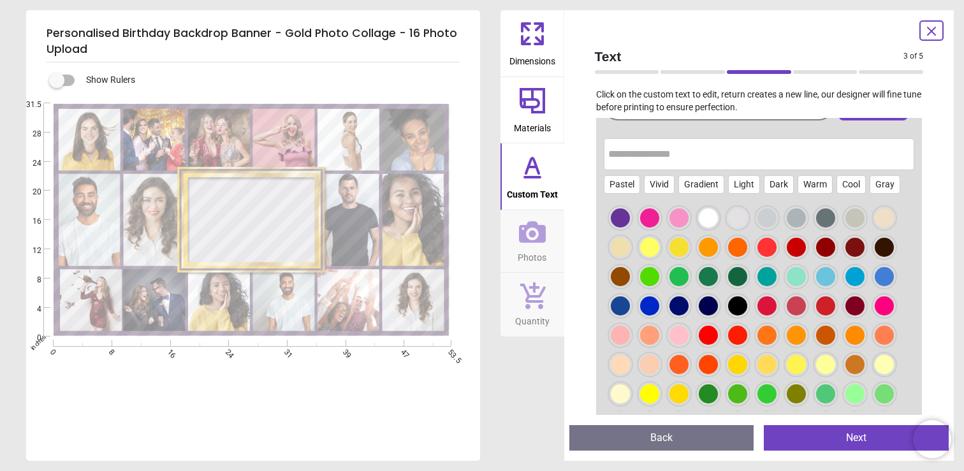
scroll to position [1, 0]
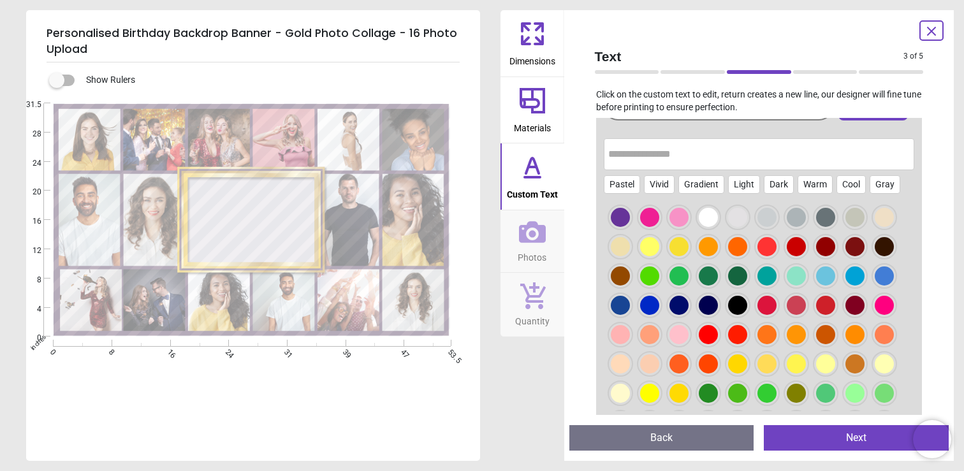
click at [649, 303] on div at bounding box center [649, 305] width 19 height 19
click at [883, 243] on div at bounding box center [883, 246] width 19 height 19
click at [614, 187] on div "Pastel" at bounding box center [622, 184] width 36 height 19
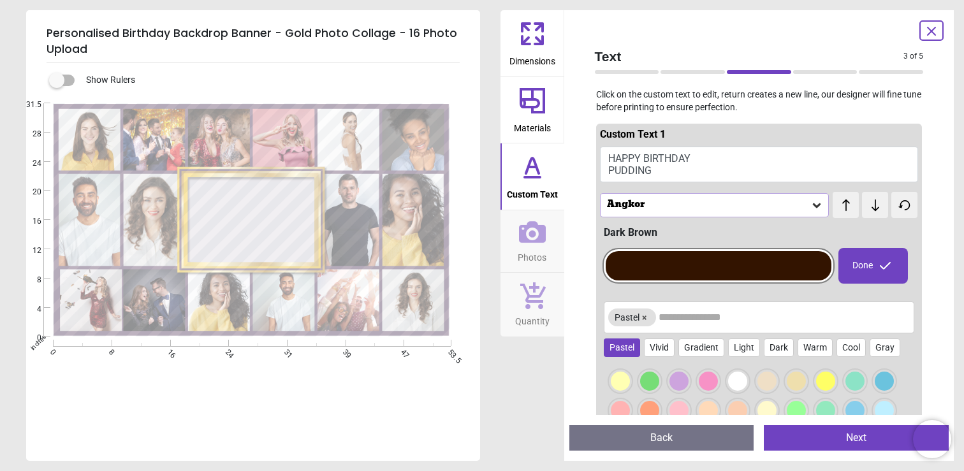
scroll to position [4, 0]
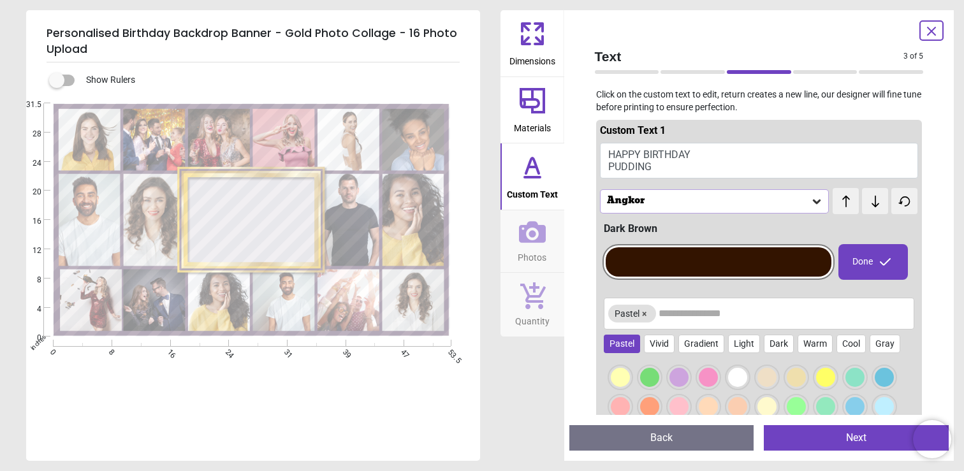
click at [716, 207] on div "Angkor" at bounding box center [714, 201] width 229 height 24
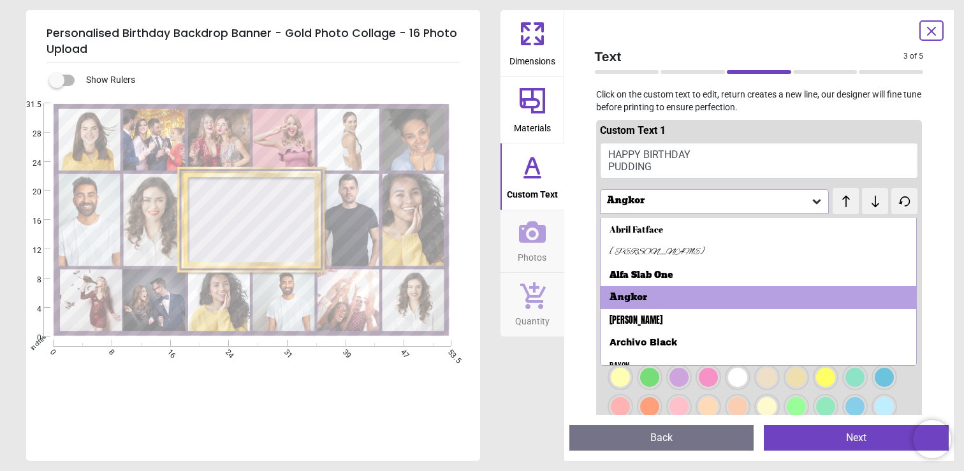
click at [780, 160] on button "HAPPY BIRTHDAY PUDDING" at bounding box center [759, 161] width 319 height 36
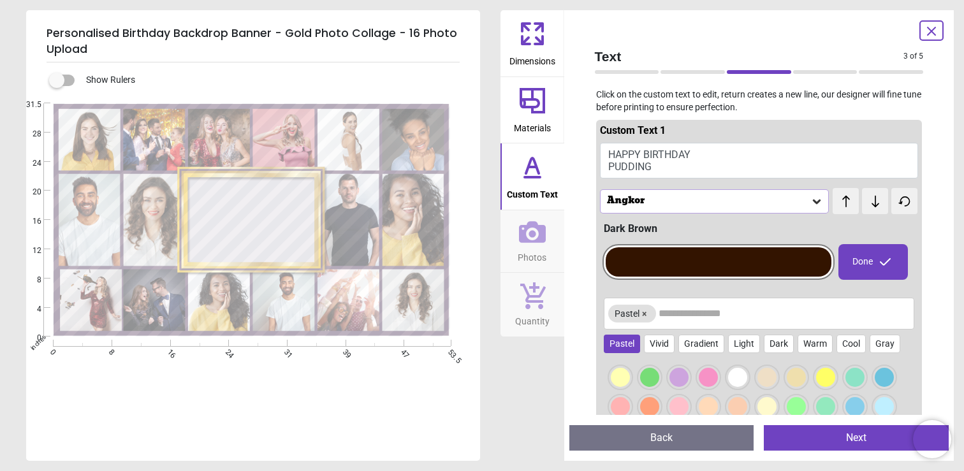
scroll to position [3, 0]
click at [656, 185] on div "Custom Text 1 HAPPY BIRTHDAY PUDDING Angkor test test Dark Brown Done Pastel × …" at bounding box center [759, 299] width 326 height 359
click at [639, 202] on div "Angkor" at bounding box center [708, 201] width 205 height 11
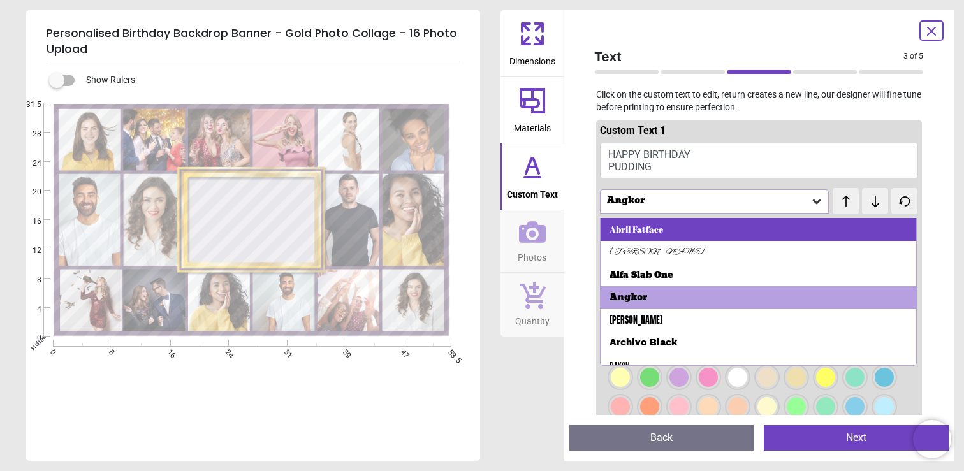
click at [653, 226] on div "Abril Fatface" at bounding box center [636, 229] width 54 height 13
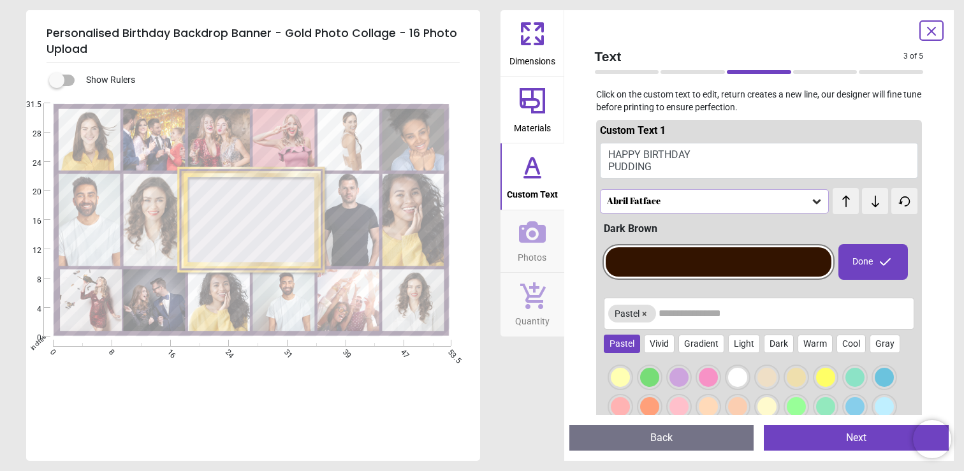
click at [674, 154] on button "HAPPY BIRTHDAY PUDDING" at bounding box center [759, 161] width 319 height 36
drag, startPoint x: 662, startPoint y: 166, endPoint x: 538, endPoint y: 114, distance: 134.0
click at [539, 115] on div "Dimensions Materials Custom Text Photos Quantity Text 3 of 5 3 of 6 Click on th…" at bounding box center [727, 235] width 454 height 451
click at [639, 160] on button "HAPPY BIRTHDAY PUDDING" at bounding box center [759, 161] width 319 height 36
click at [639, 166] on button "HAPPY BIRTHDAY PUDDING" at bounding box center [759, 161] width 319 height 36
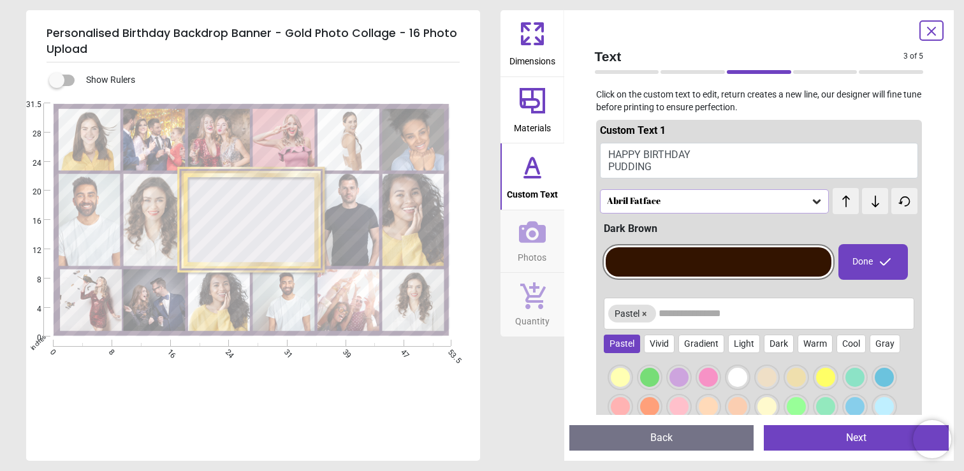
click at [934, 33] on icon at bounding box center [931, 31] width 8 height 8
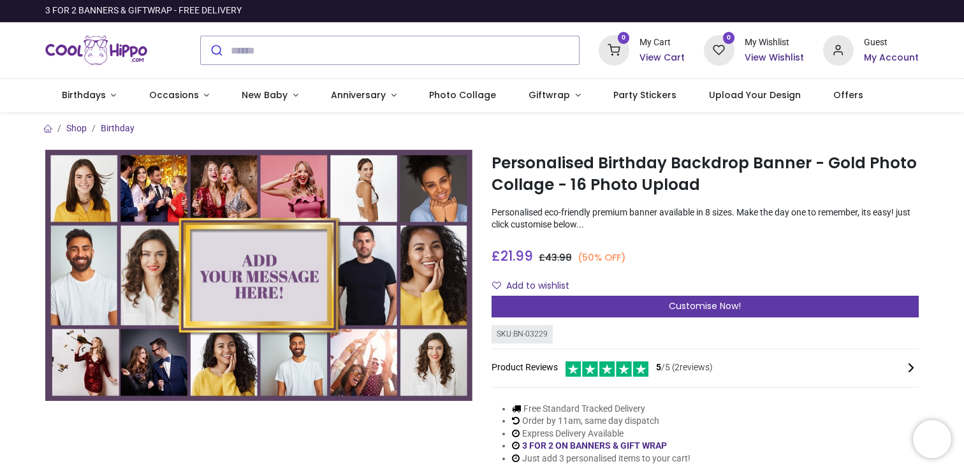
click at [727, 305] on span "Customise Now!" at bounding box center [705, 306] width 72 height 13
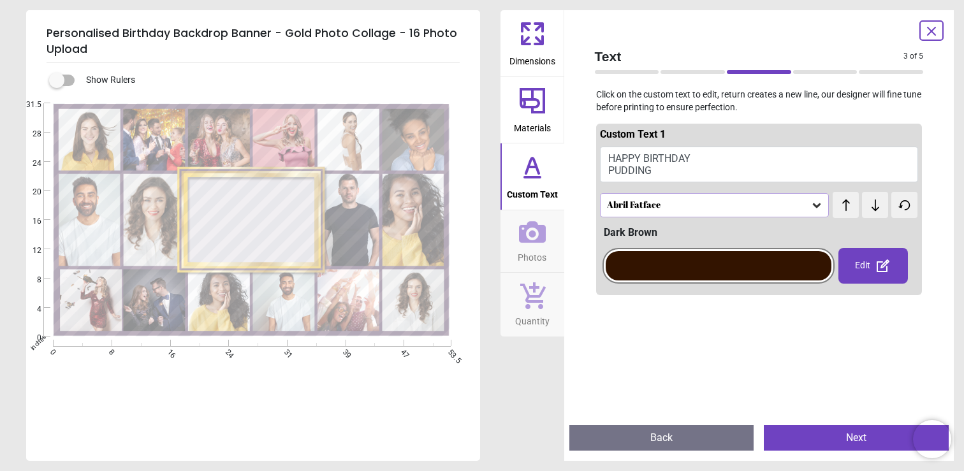
click at [659, 163] on button "HAPPY BIRTHDAY PUDDING" at bounding box center [759, 165] width 319 height 36
click at [768, 278] on div at bounding box center [719, 265] width 226 height 29
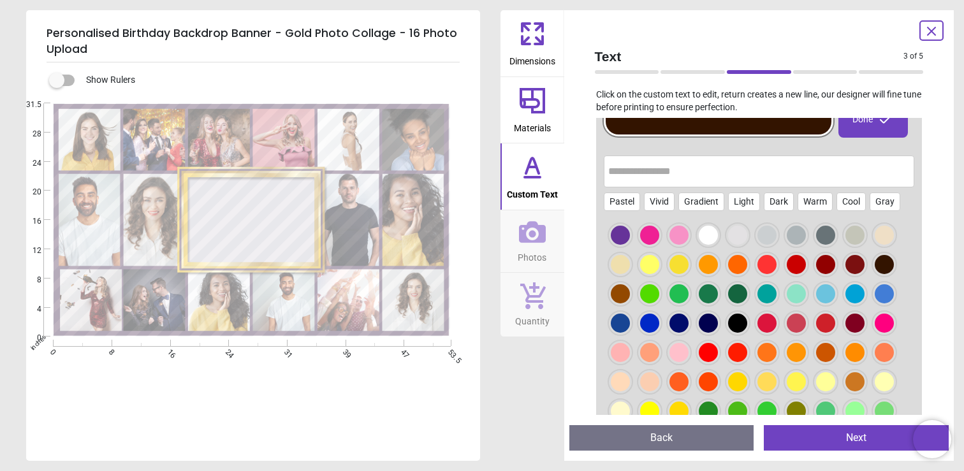
scroll to position [155, 0]
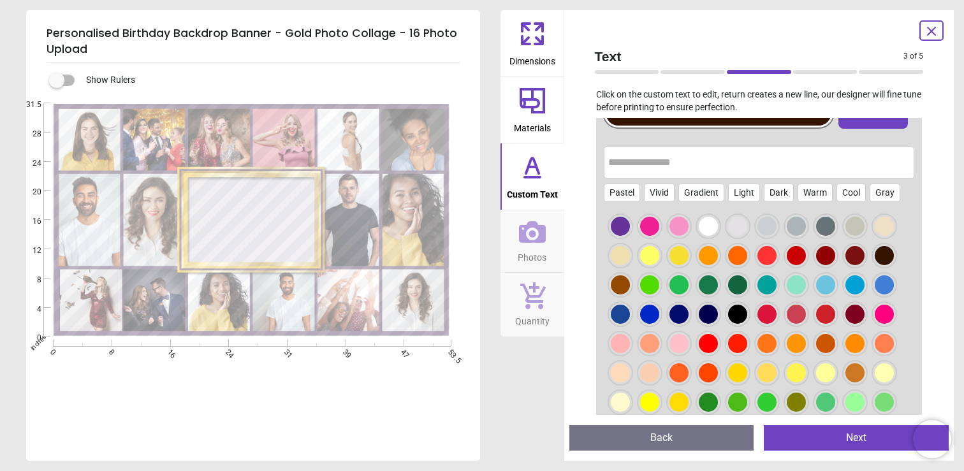
click at [885, 253] on div at bounding box center [883, 255] width 19 height 19
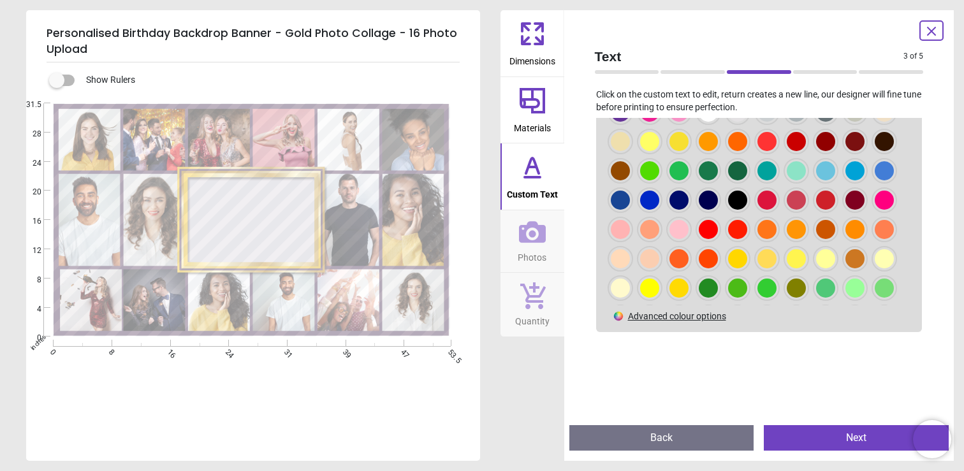
scroll to position [267, 0]
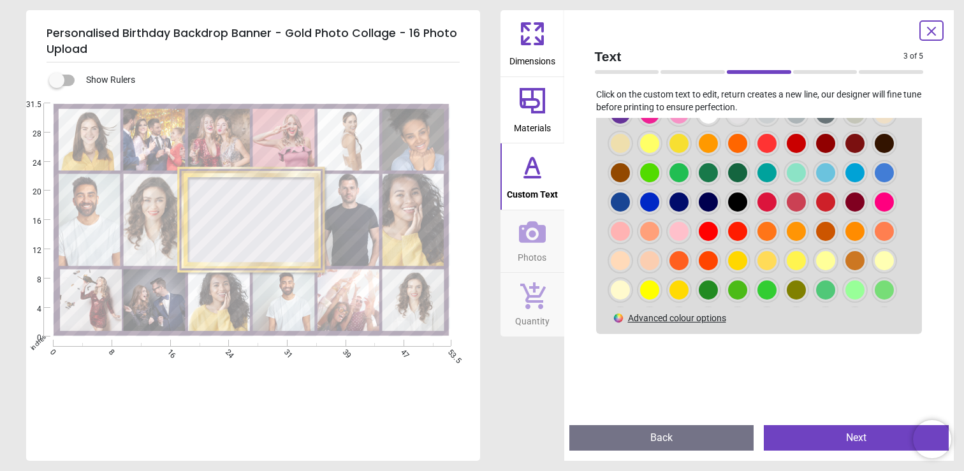
click at [736, 201] on div at bounding box center [737, 201] width 19 height 19
click at [675, 200] on div at bounding box center [678, 201] width 19 height 19
click at [532, 233] on icon at bounding box center [532, 232] width 27 height 22
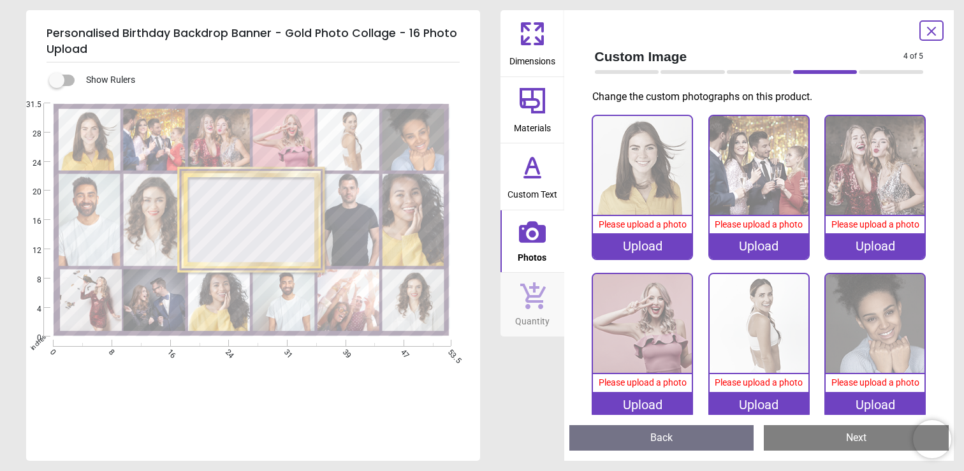
click at [536, 90] on icon at bounding box center [532, 100] width 31 height 31
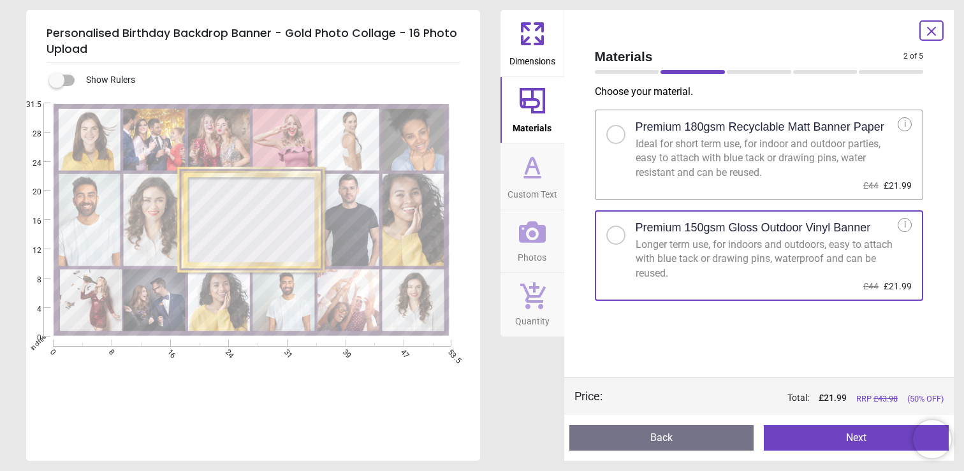
click at [533, 222] on icon at bounding box center [532, 232] width 27 height 22
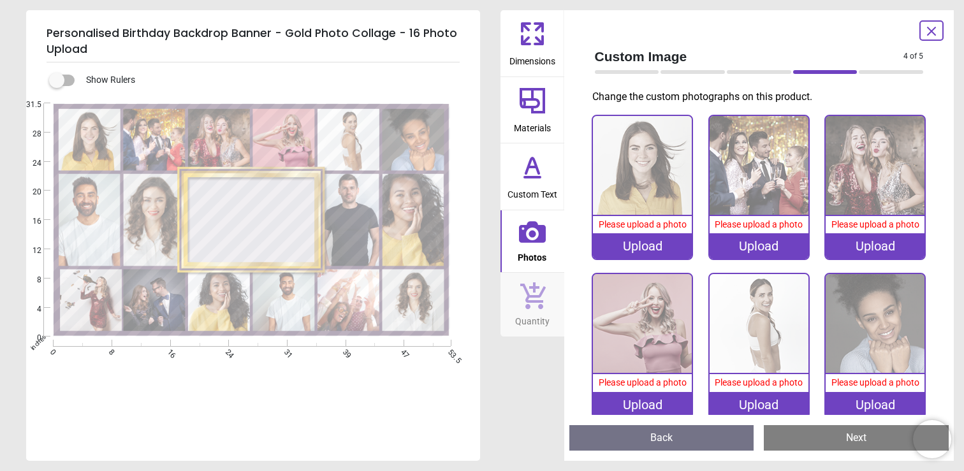
click at [652, 240] on div "Upload" at bounding box center [642, 245] width 99 height 25
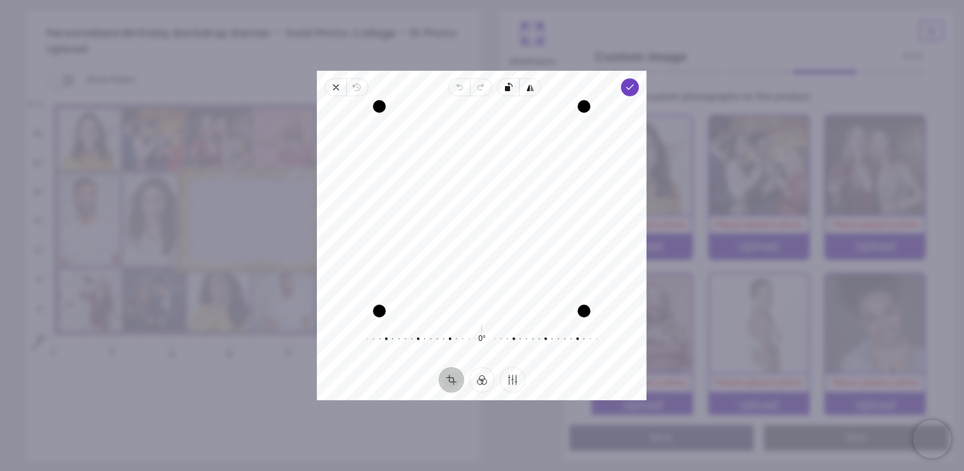
drag, startPoint x: 537, startPoint y: 233, endPoint x: 535, endPoint y: 256, distance: 22.3
click at [535, 256] on div "Recenter" at bounding box center [481, 208] width 309 height 205
click at [326, 94] on span "Close" at bounding box center [335, 87] width 22 height 18
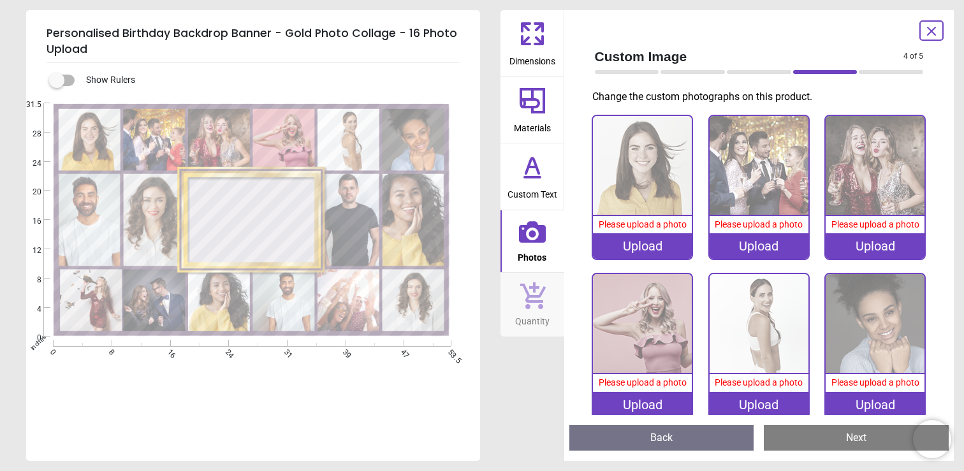
click at [354, 215] on image at bounding box center [349, 220] width 62 height 92
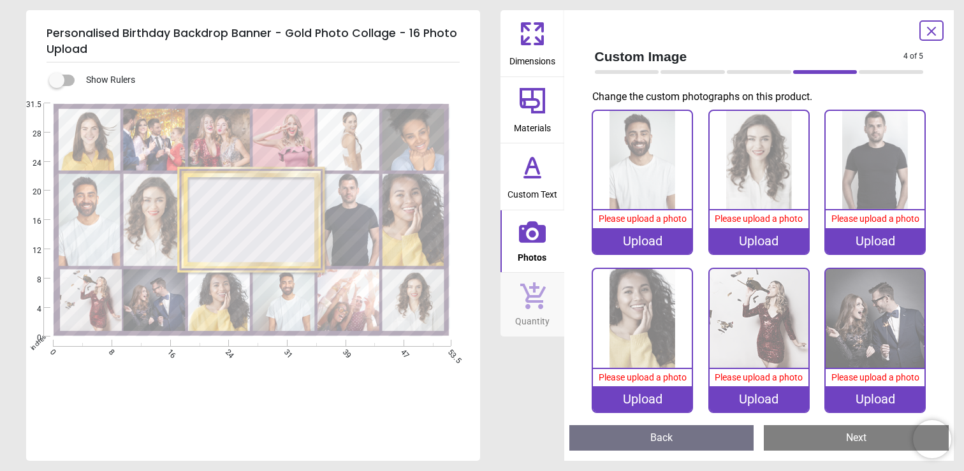
scroll to position [323, 0]
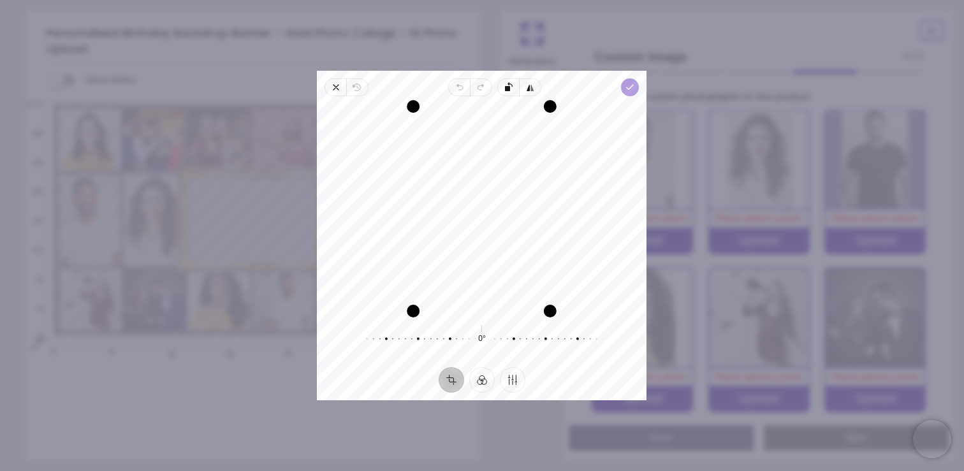
click at [632, 89] on icon "button" at bounding box center [630, 87] width 10 height 10
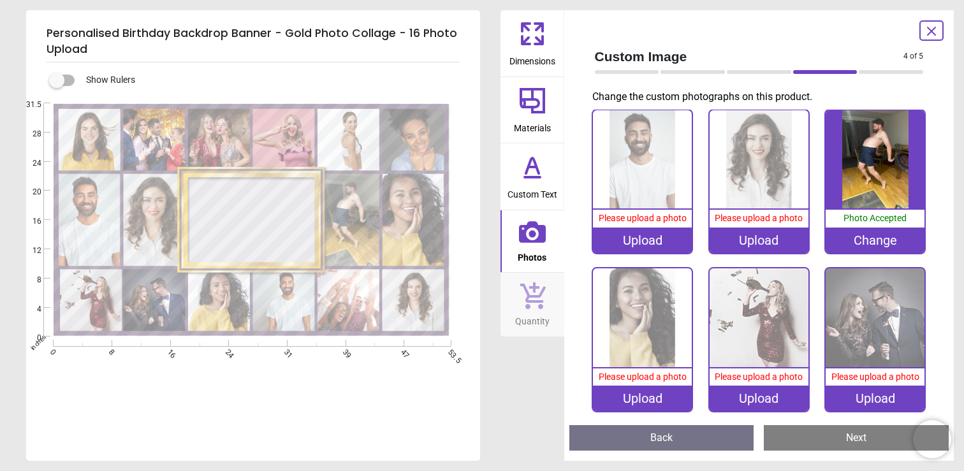
click at [417, 236] on image at bounding box center [414, 220] width 62 height 92
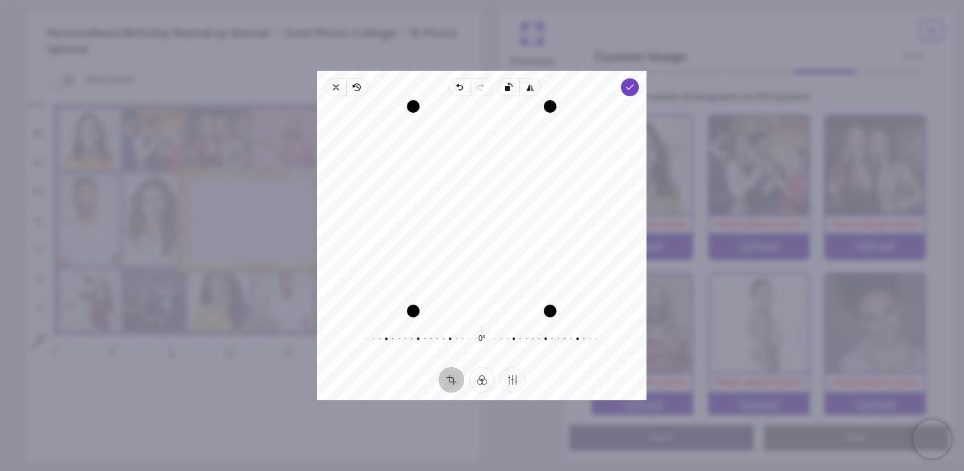
click at [627, 83] on icon "button" at bounding box center [630, 87] width 10 height 10
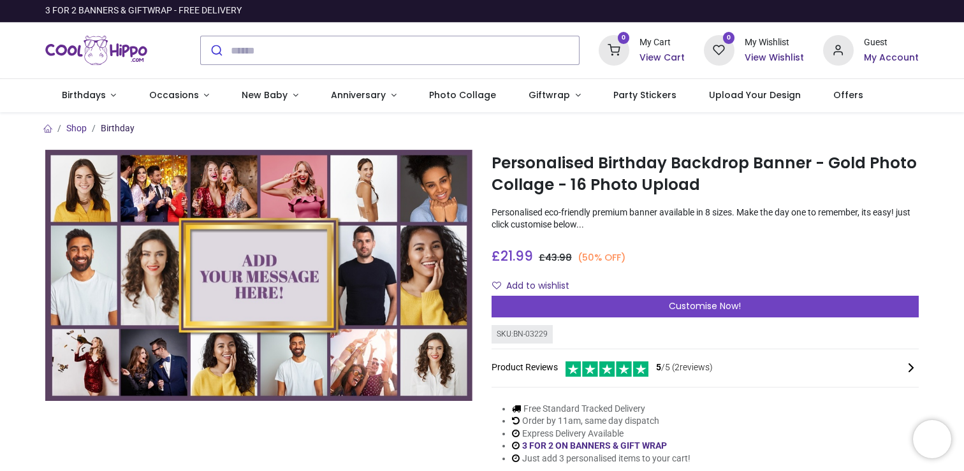
click at [119, 128] on link "Birthday" at bounding box center [118, 128] width 34 height 10
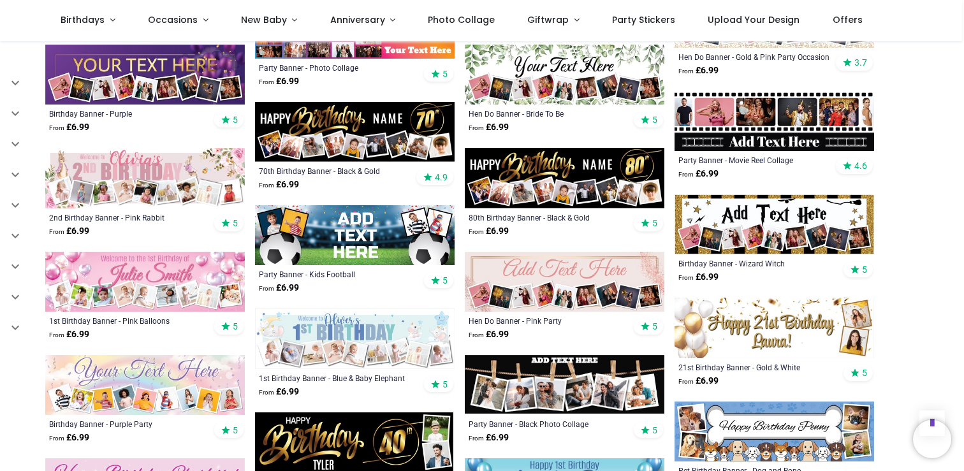
scroll to position [927, 0]
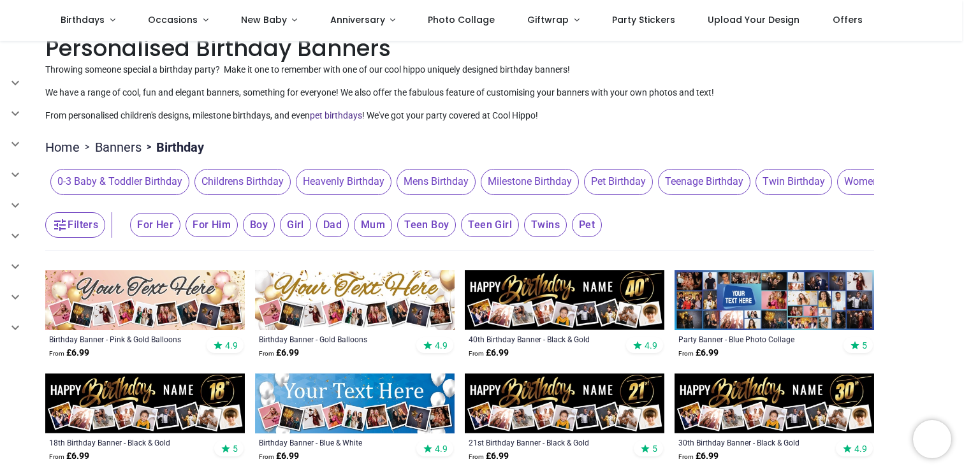
scroll to position [78, 0]
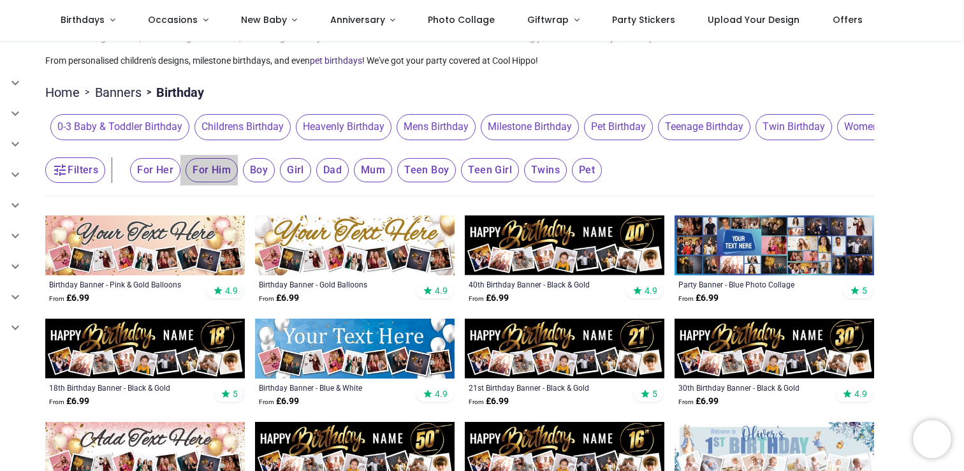
click at [215, 168] on span "For Him" at bounding box center [211, 170] width 52 height 24
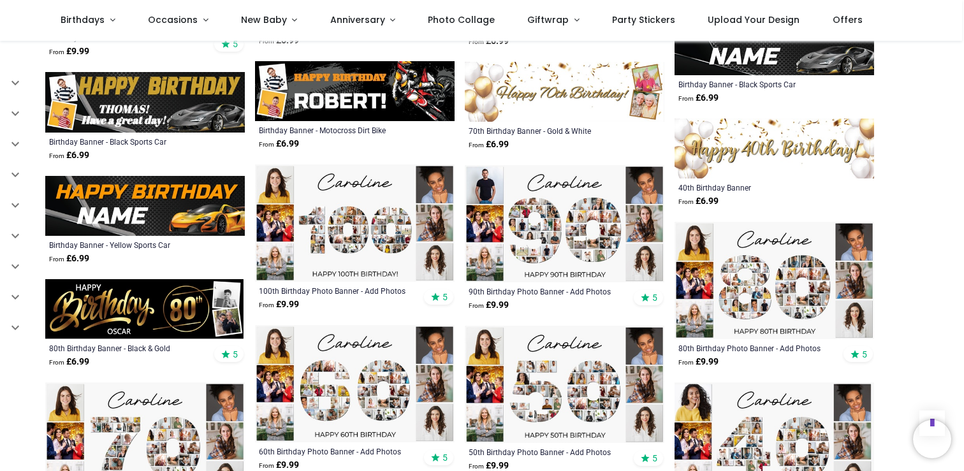
scroll to position [1616, 0]
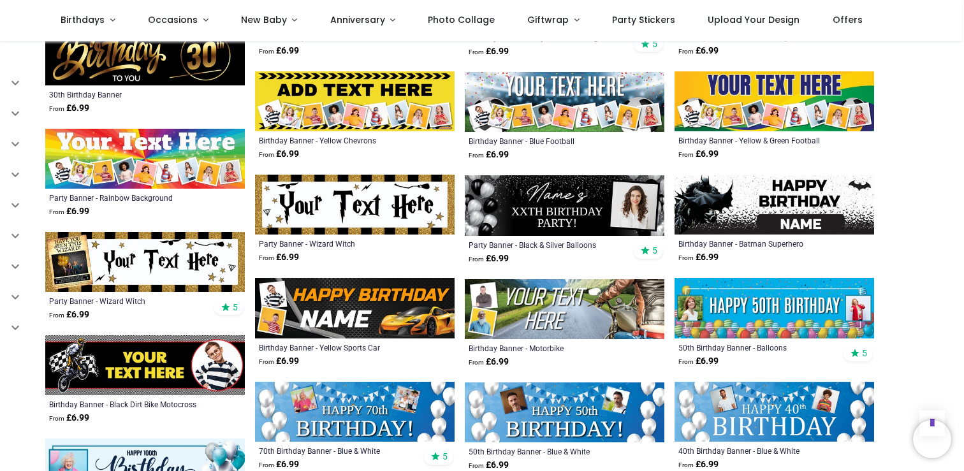
scroll to position [2283, 0]
